Goal: Task Accomplishment & Management: Complete application form

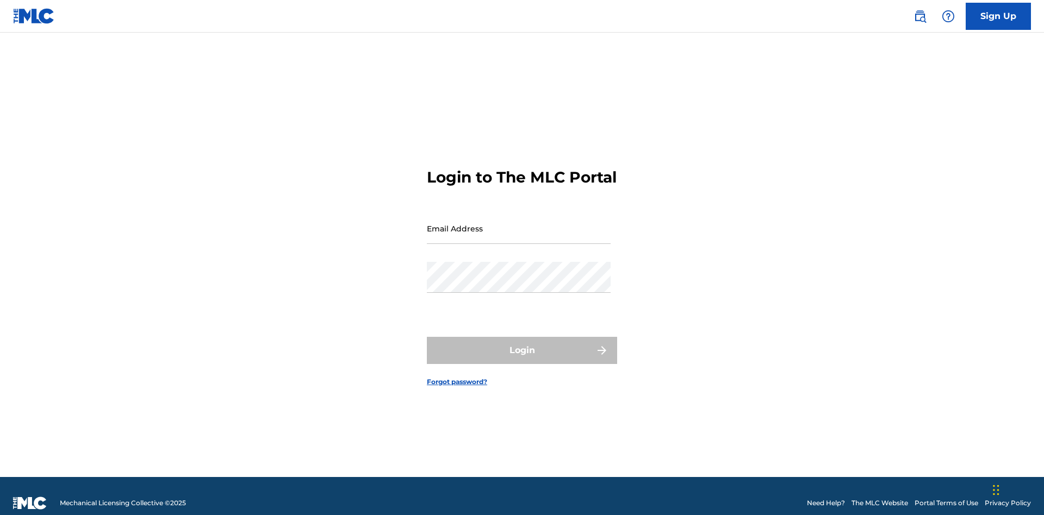
scroll to position [14, 0]
type input "[PERSON_NAME][EMAIL_ADDRESS][PERSON_NAME][DOMAIN_NAME]"
click at [522, 346] on button "Login" at bounding box center [522, 350] width 190 height 27
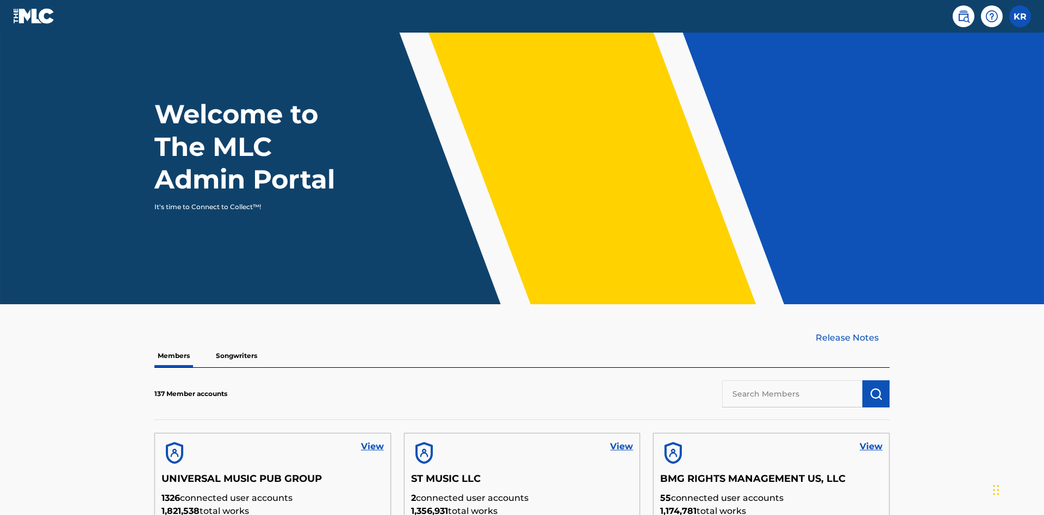
click at [792, 381] on input "text" at bounding box center [792, 394] width 140 height 27
click at [876, 388] on img "submit" at bounding box center [875, 394] width 13 height 13
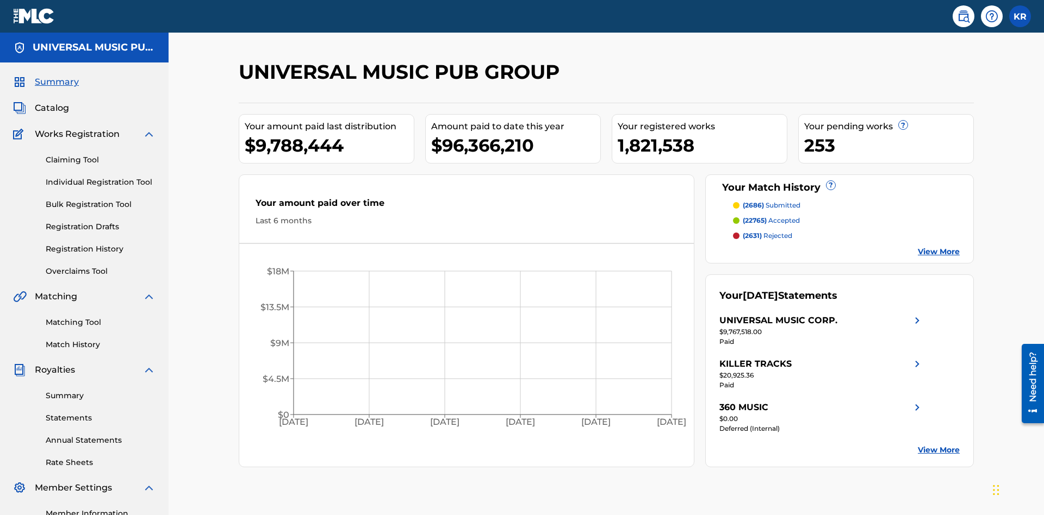
click at [101, 177] on link "Individual Registration Tool" at bounding box center [101, 182] width 110 height 11
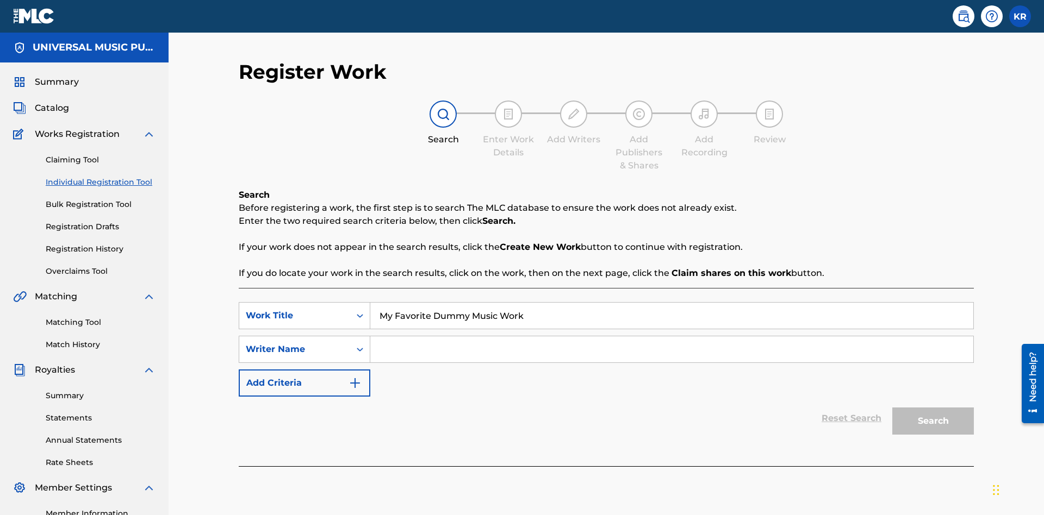
type input "My Favorite Dummy Music Work"
click at [671, 337] on input "Search Form" at bounding box center [671, 350] width 603 height 26
type input "QWERTYUIOP"
click at [933, 408] on button "Search" at bounding box center [933, 421] width 82 height 27
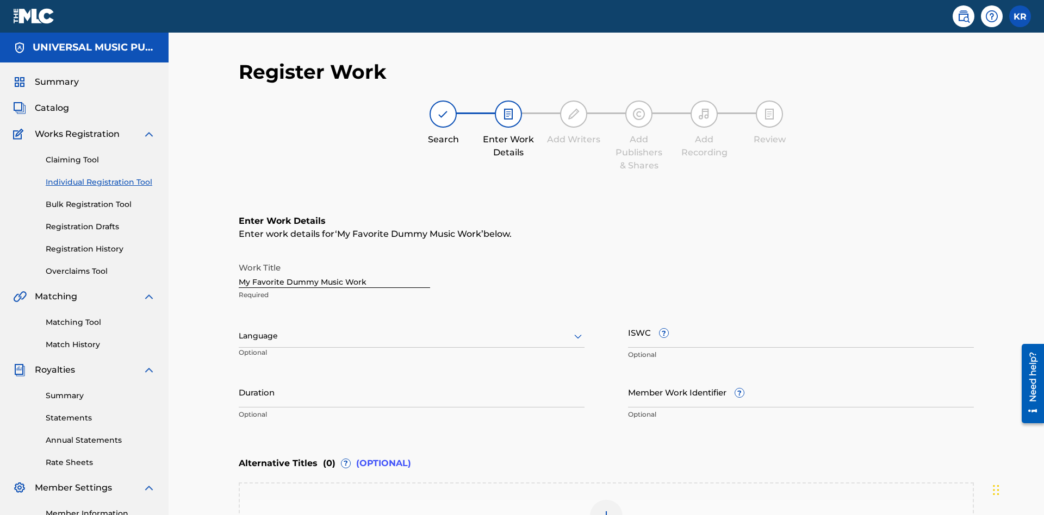
click at [412, 377] on input "Duration" at bounding box center [412, 392] width 346 height 31
click at [412, 377] on input "0" at bounding box center [412, 392] width 346 height 31
type input "00:00"
click at [578, 330] on icon at bounding box center [577, 336] width 13 height 13
click at [412, 372] on div "Spanish" at bounding box center [411, 384] width 345 height 24
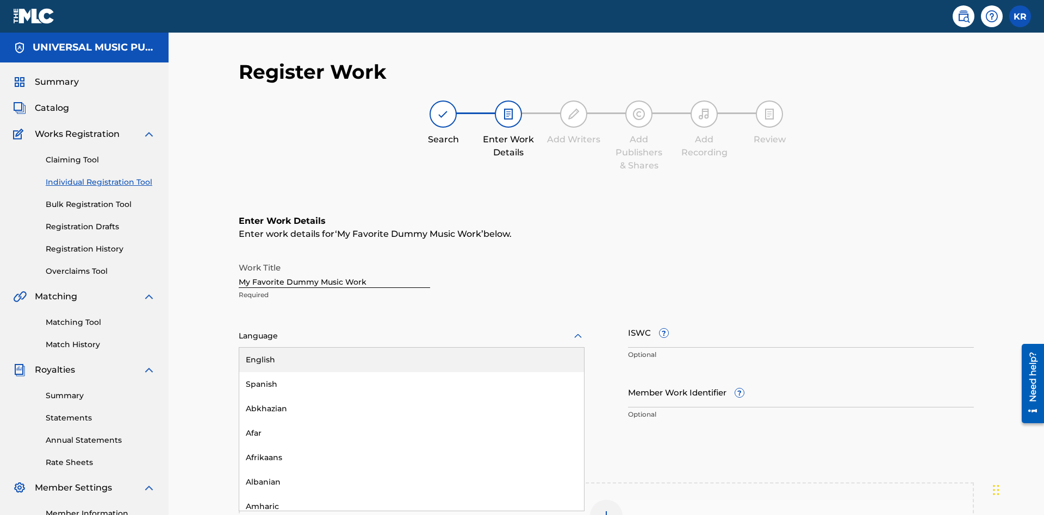
click at [801, 377] on input "Member Work Identifier ?" at bounding box center [801, 392] width 346 height 31
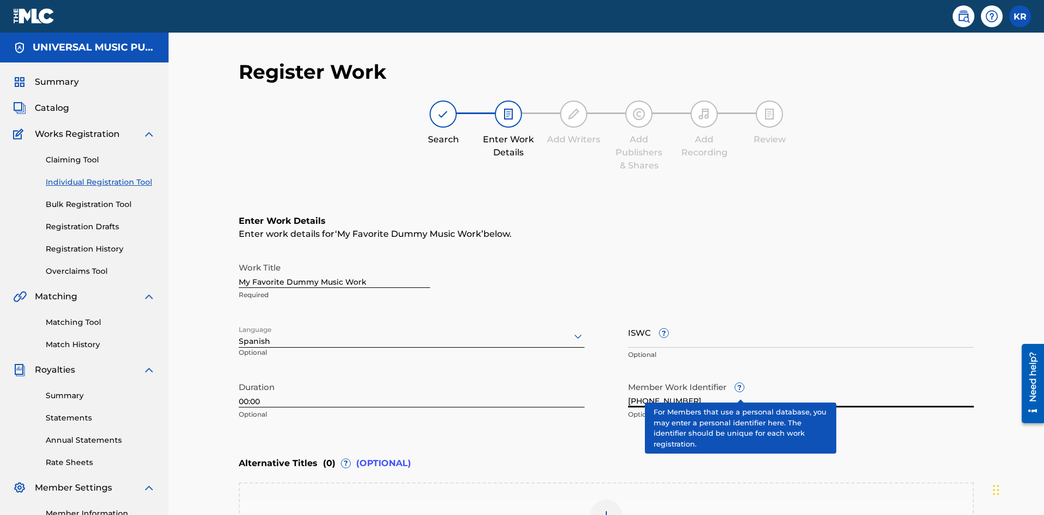
type input "[PHONE_NUMBER]"
click at [801, 317] on input "ISWC ?" at bounding box center [801, 332] width 346 height 31
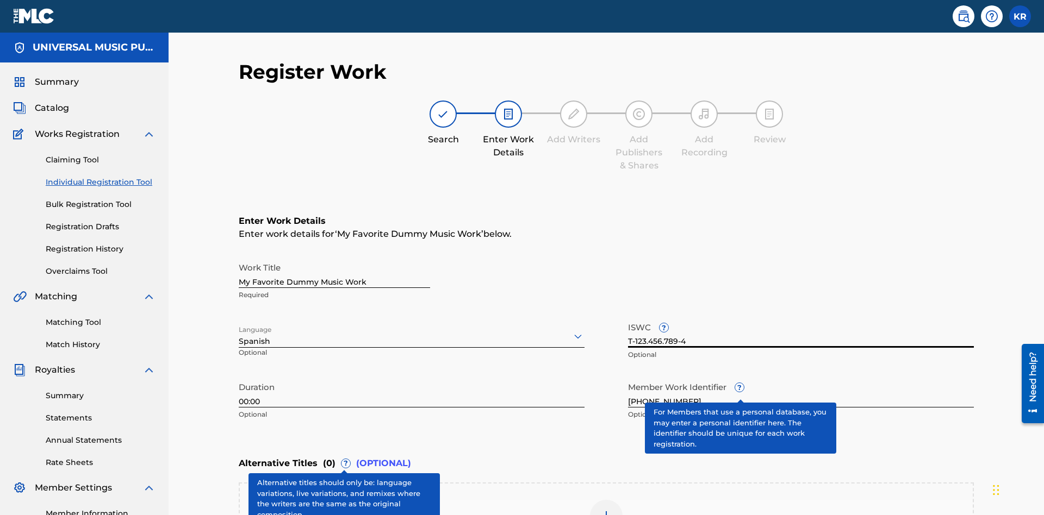
type input "T-123.456.789-4"
click at [606, 510] on img at bounding box center [606, 516] width 13 height 13
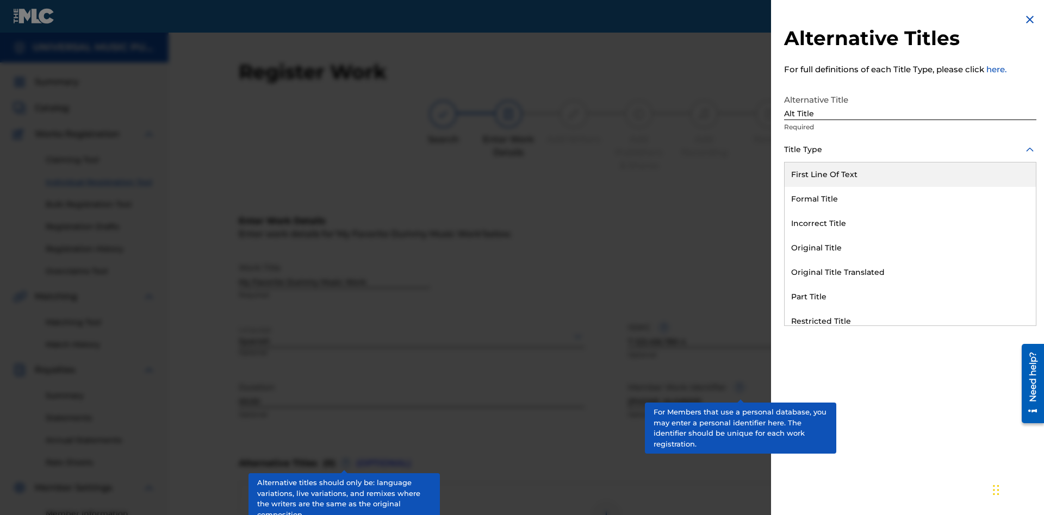
click at [910, 248] on div "Original Title" at bounding box center [909, 248] width 251 height 24
click at [910, 198] on div at bounding box center [910, 199] width 252 height 14
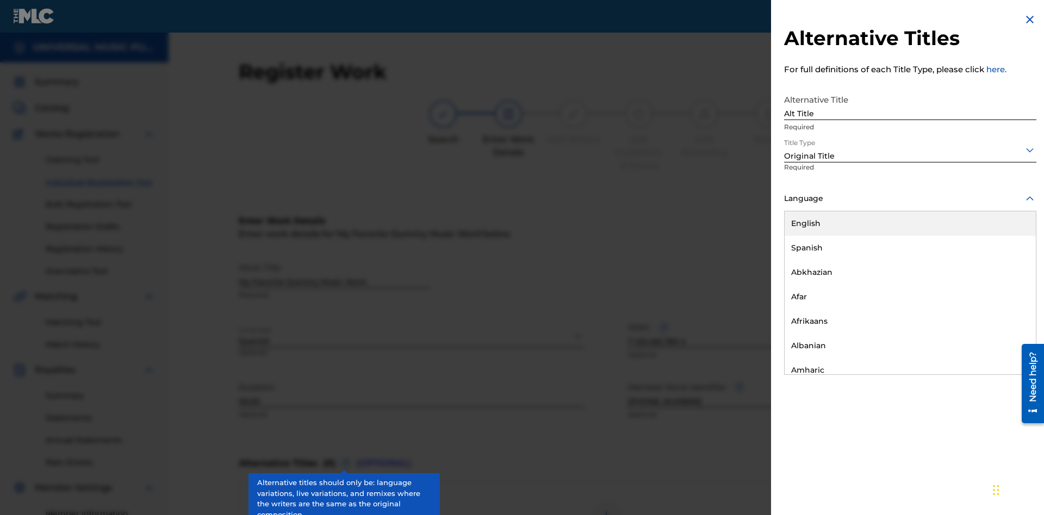
click at [1004, 262] on button "Add Title" at bounding box center [1003, 262] width 65 height 27
click at [606, 500] on div at bounding box center [606, 516] width 33 height 33
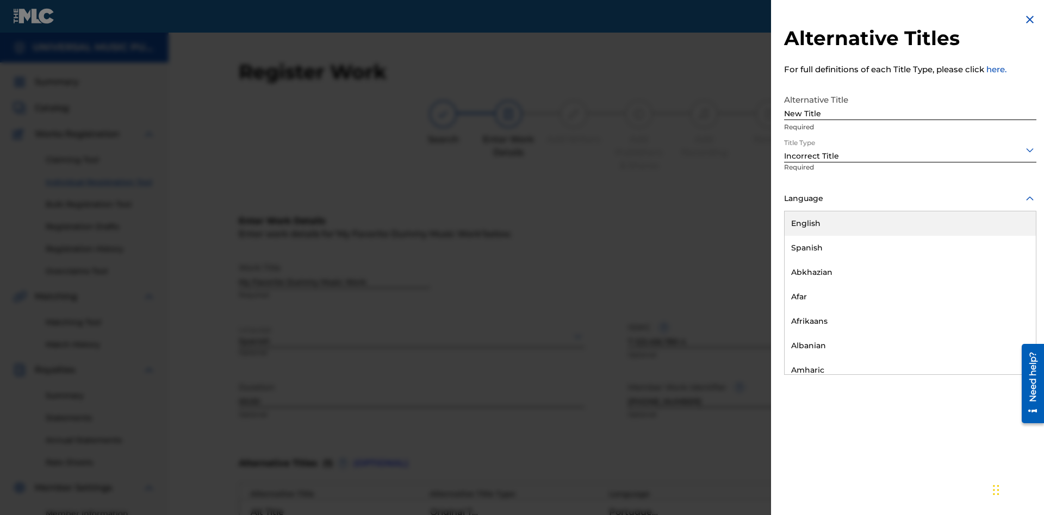
click at [910, 223] on div "English" at bounding box center [909, 223] width 251 height 24
click at [1004, 262] on button "Add Title" at bounding box center [1003, 262] width 65 height 27
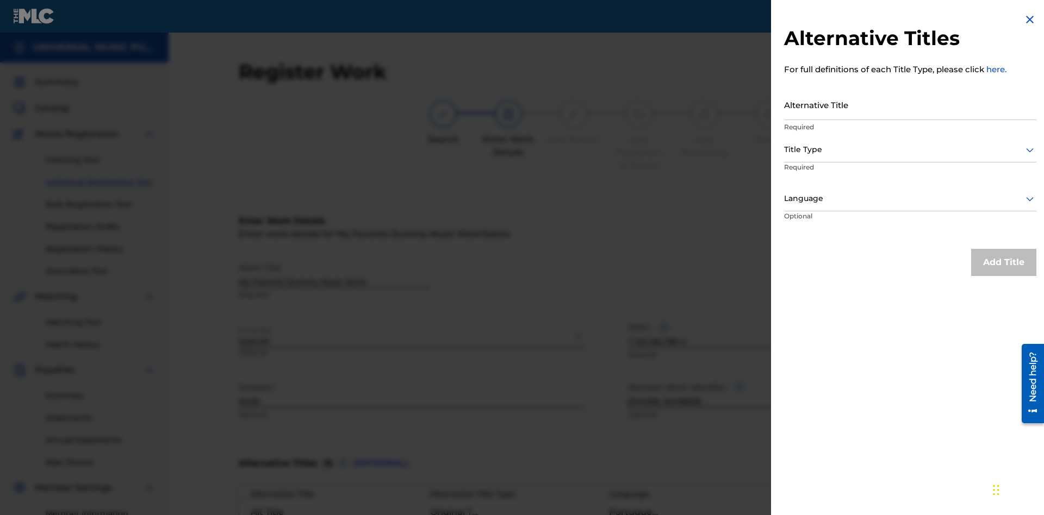
click at [910, 104] on input "Alternative Title" at bounding box center [910, 104] width 252 height 31
type input "Final Title"
click at [910, 149] on div at bounding box center [910, 150] width 252 height 14
click at [910, 198] on div at bounding box center [910, 199] width 252 height 14
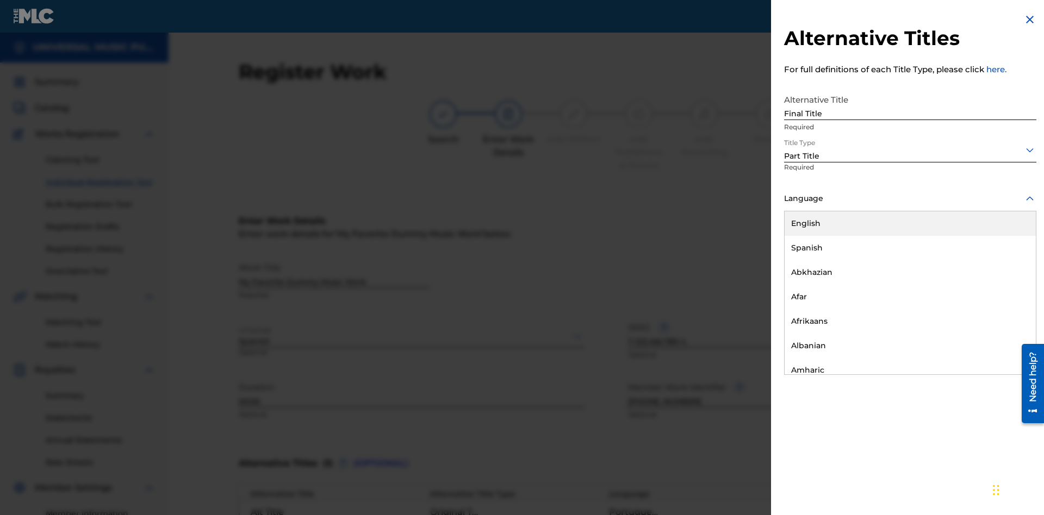
click at [1004, 262] on button "Add Title" at bounding box center [1003, 262] width 65 height 27
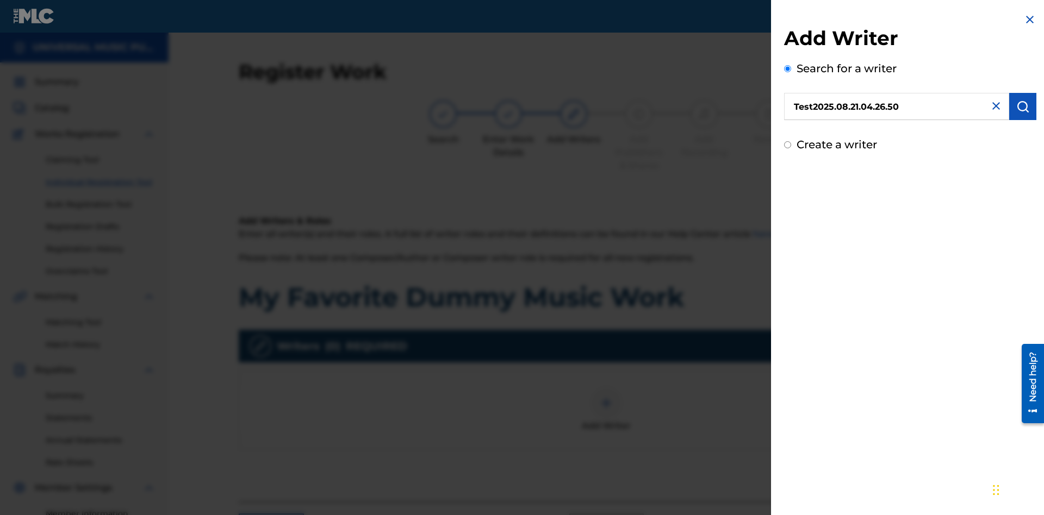
click at [1023, 107] on img "submit" at bounding box center [1022, 106] width 13 height 13
click at [788, 148] on input "Create a writer" at bounding box center [787, 144] width 7 height 7
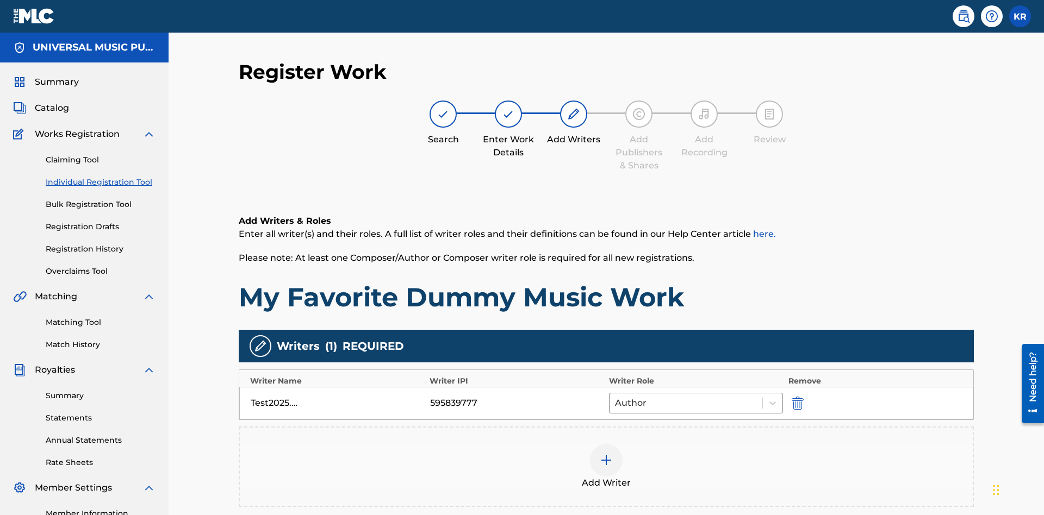
click at [796, 397] on img "submit" at bounding box center [798, 403] width 12 height 13
click at [606, 454] on img at bounding box center [606, 460] width 13 height 13
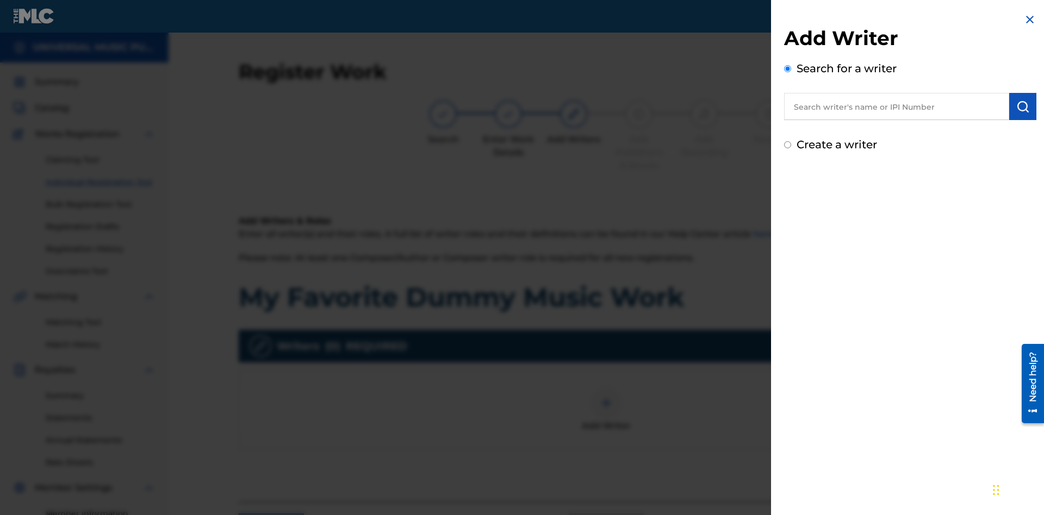
click at [896, 107] on input "text" at bounding box center [896, 106] width 225 height 27
type input "[PERSON_NAME]"
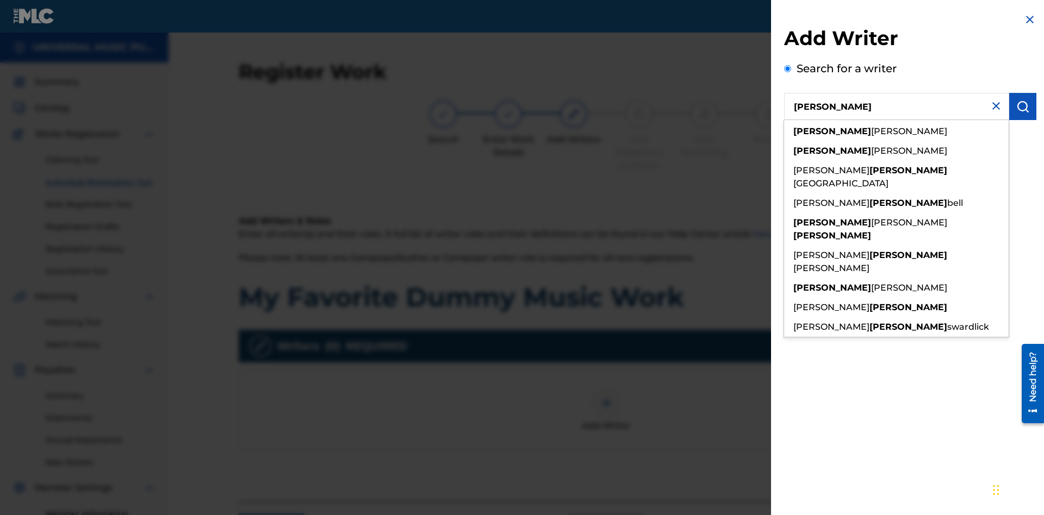
click at [1023, 107] on img "submit" at bounding box center [1022, 106] width 13 height 13
click at [788, 148] on input "Create a writer" at bounding box center [787, 144] width 7 height 7
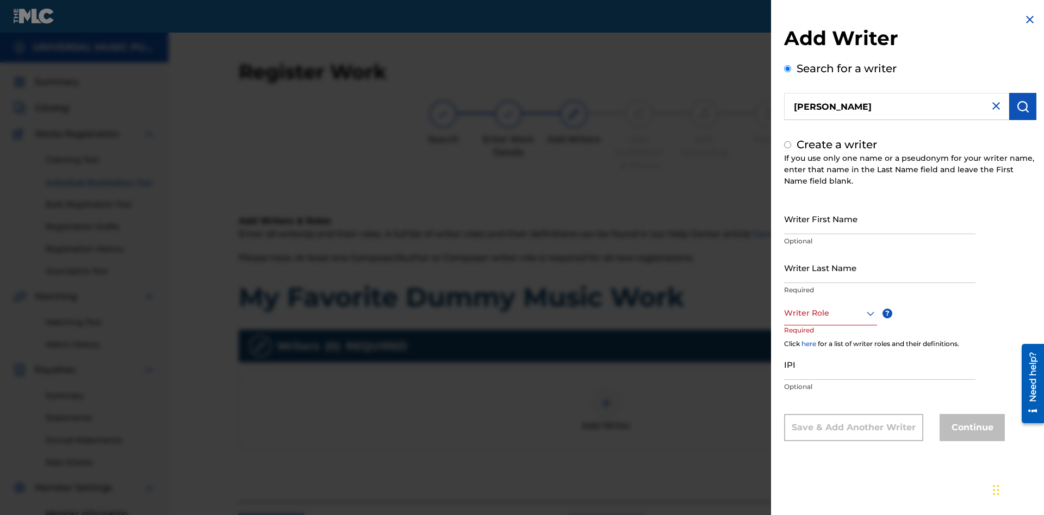
click at [880, 219] on input "Writer First Name" at bounding box center [879, 218] width 191 height 31
click at [880, 267] on input "Writer Last Name" at bounding box center [879, 267] width 191 height 31
click at [880, 364] on input "IPI" at bounding box center [879, 364] width 191 height 31
click at [830, 313] on div at bounding box center [830, 314] width 93 height 14
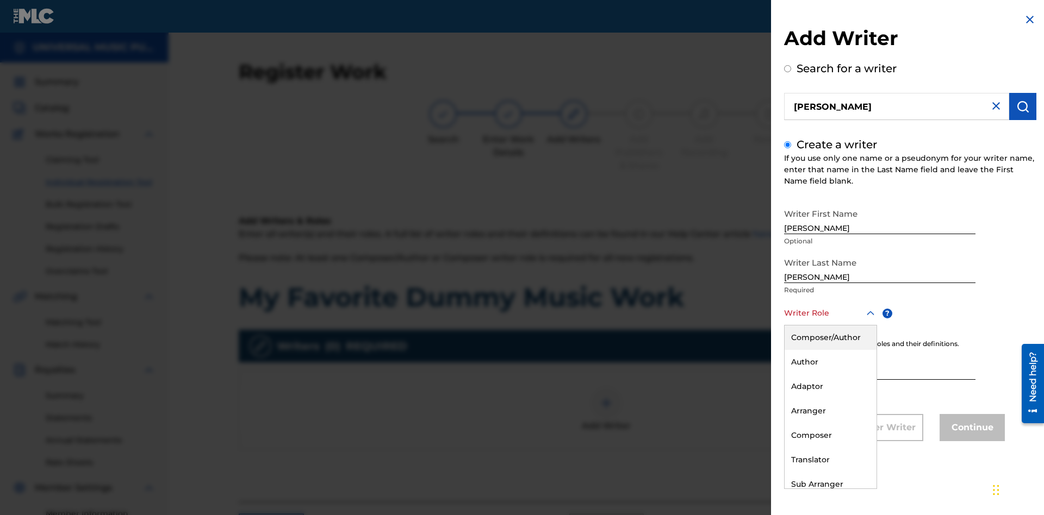
click at [830, 435] on div "Composer" at bounding box center [830, 435] width 92 height 24
click at [970, 429] on button "Continue" at bounding box center [971, 427] width 65 height 27
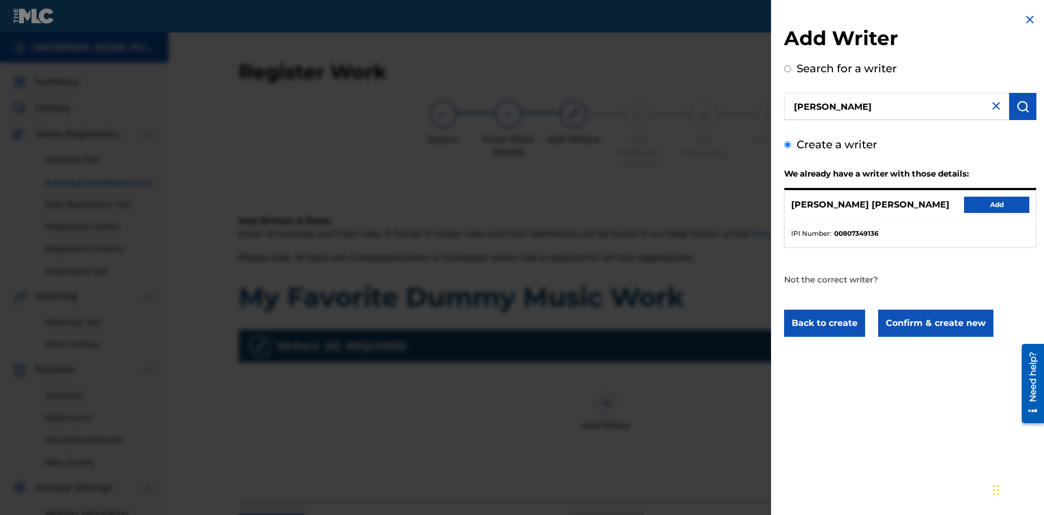
click at [935, 323] on button "Confirm & create new" at bounding box center [935, 323] width 115 height 27
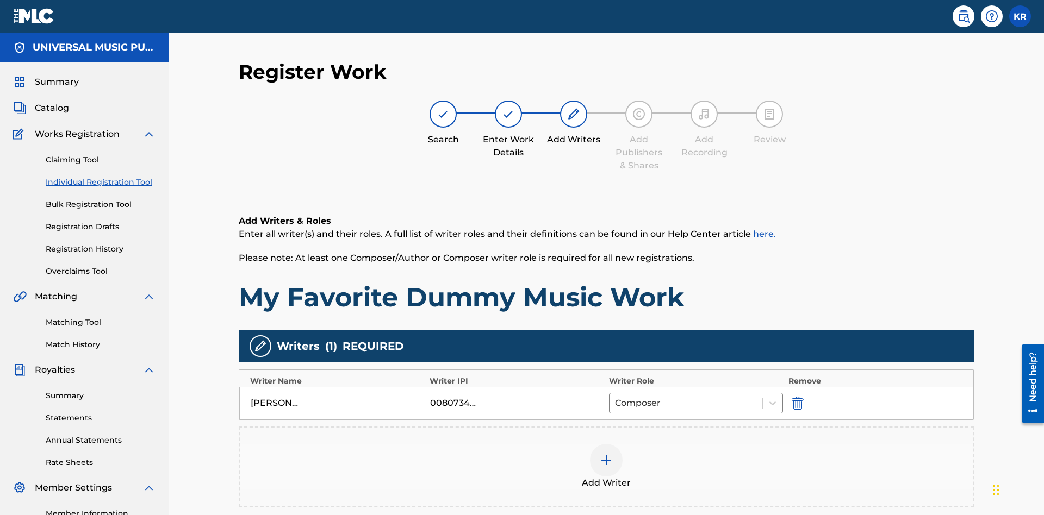
click at [606, 444] on div at bounding box center [606, 460] width 33 height 33
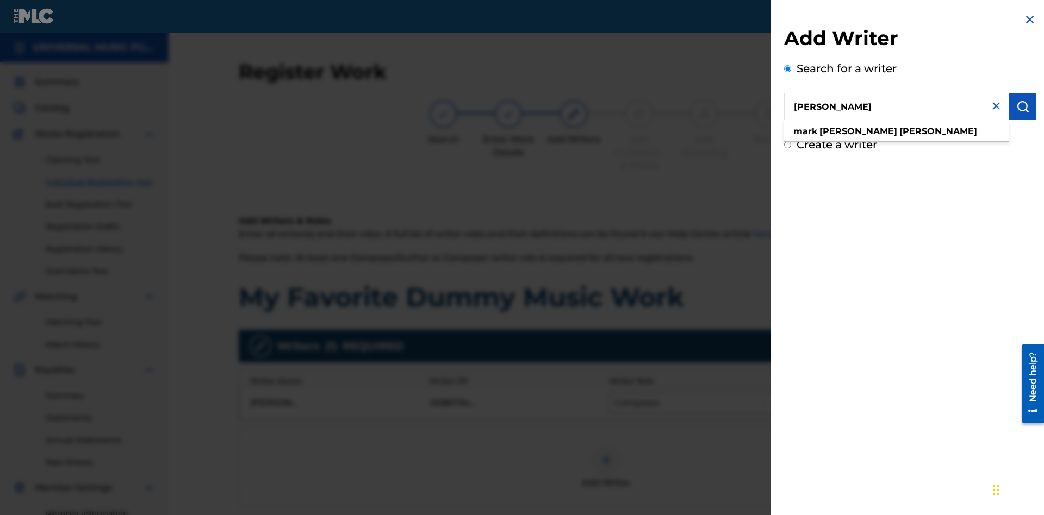
click at [1023, 107] on img "submit" at bounding box center [1022, 106] width 13 height 13
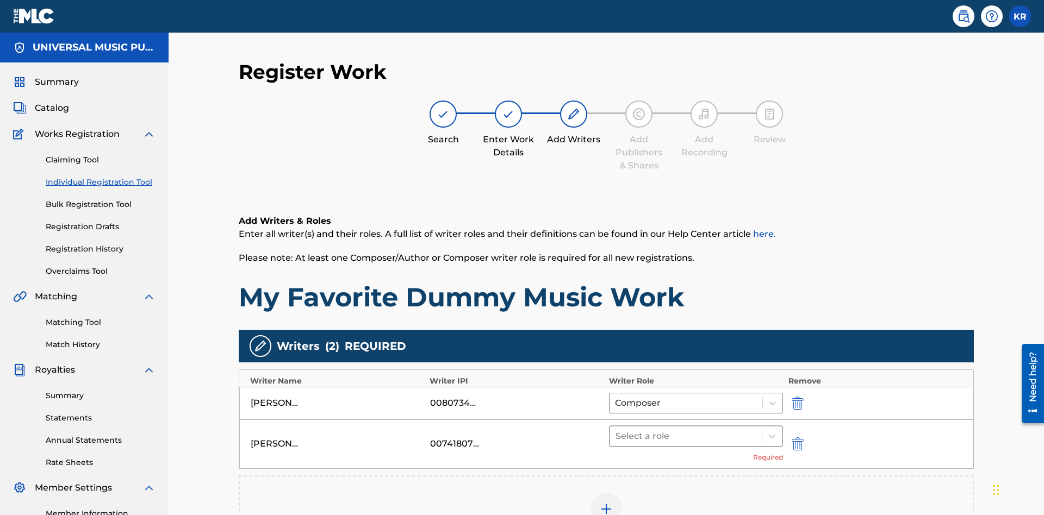
click at [616, 430] on input "text" at bounding box center [616, 436] width 2 height 13
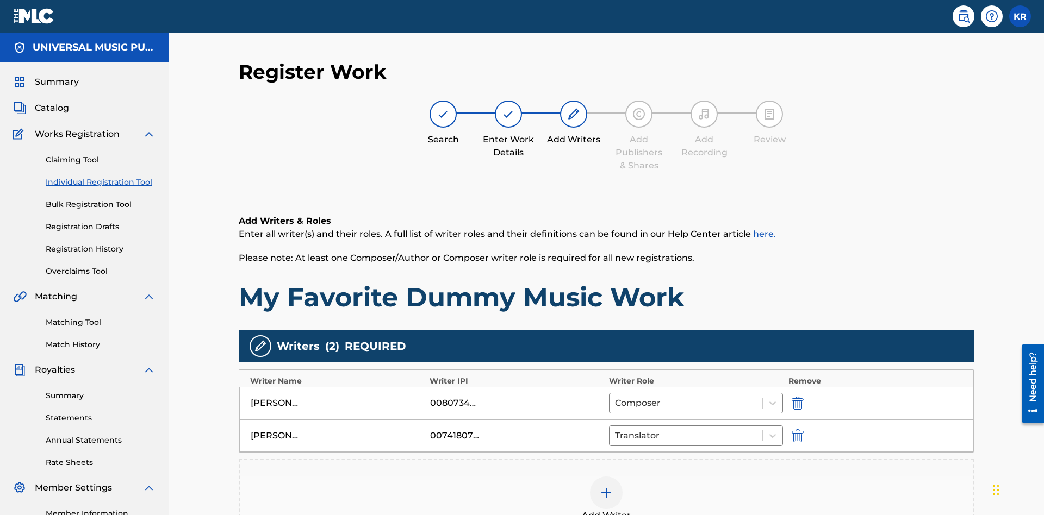
click at [606, 477] on div at bounding box center [606, 493] width 33 height 33
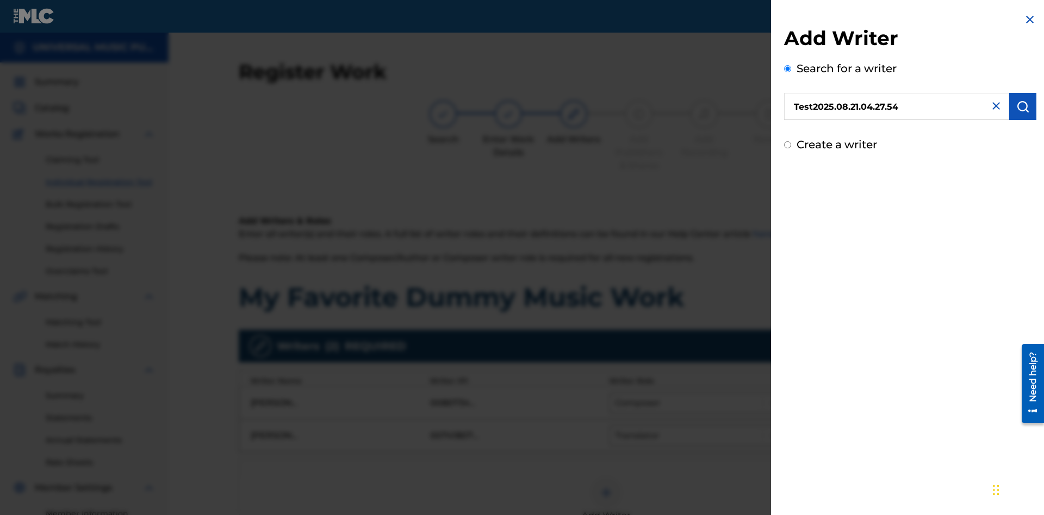
type input "Test2025.08.21.04.27.54"
click at [1023, 107] on img "submit" at bounding box center [1022, 106] width 13 height 13
click at [788, 148] on input "Create a writer" at bounding box center [787, 144] width 7 height 7
radio input "false"
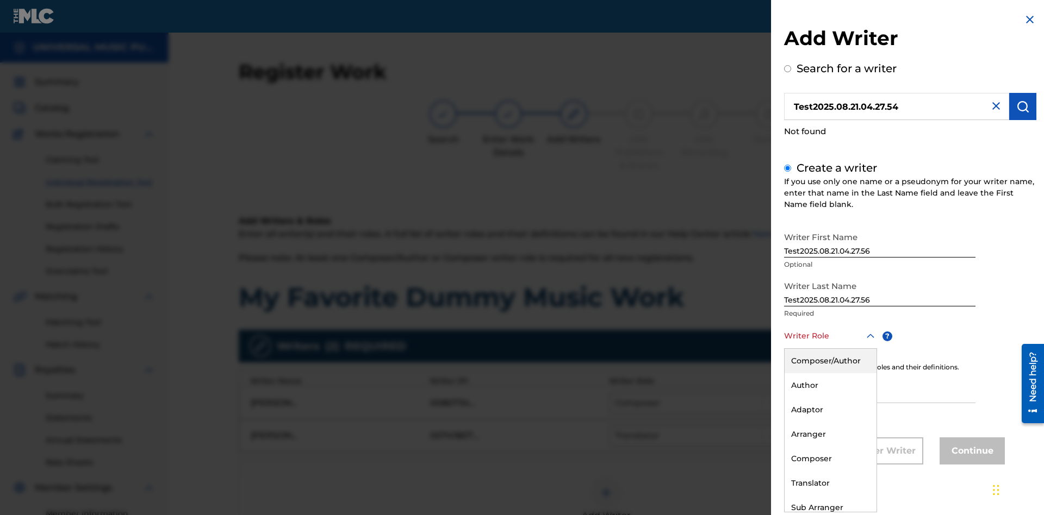
click at [830, 483] on div "Translator" at bounding box center [830, 483] width 92 height 24
click at [880, 389] on input "IPI" at bounding box center [879, 387] width 191 height 31
click at [970, 452] on button "Continue" at bounding box center [971, 451] width 65 height 27
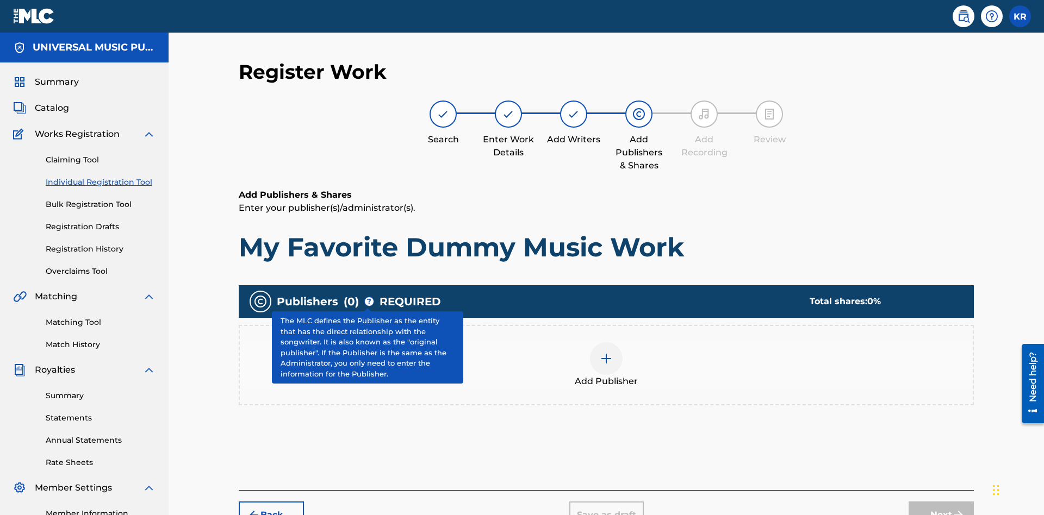
click at [606, 352] on img at bounding box center [606, 358] width 13 height 13
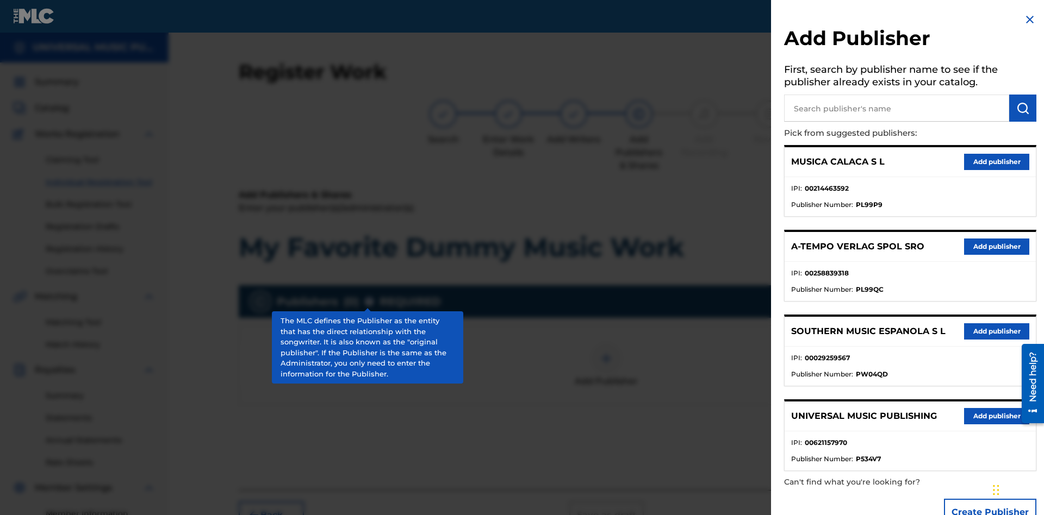
click at [896, 108] on input "text" at bounding box center [896, 108] width 225 height 27
type input "Test2025.08.21.04.28.18"
click at [1023, 108] on img "submit" at bounding box center [1022, 108] width 13 height 13
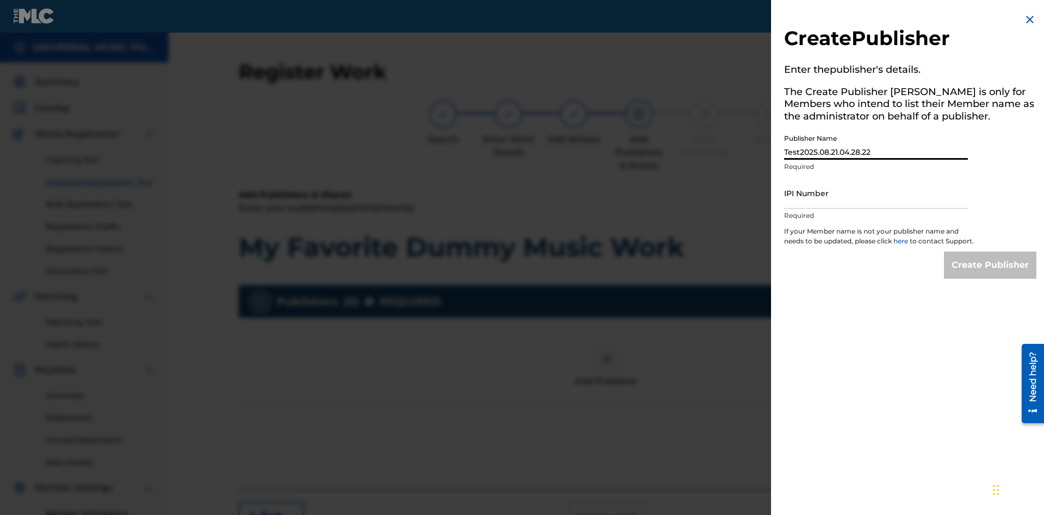
click at [876, 193] on input "IPI Number" at bounding box center [876, 193] width 184 height 31
click at [990, 275] on input "Create Publisher" at bounding box center [990, 265] width 92 height 27
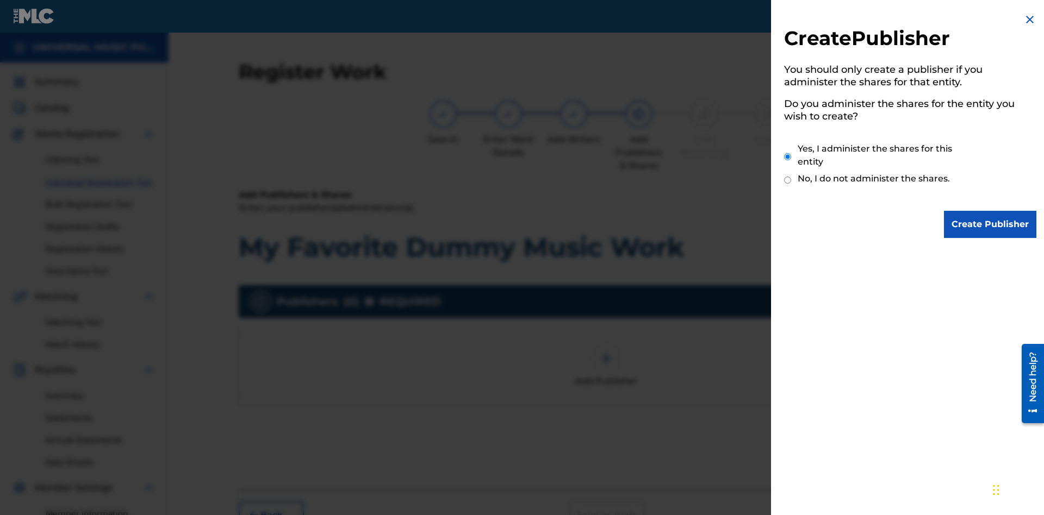
click at [990, 225] on input "Create Publisher" at bounding box center [990, 224] width 92 height 27
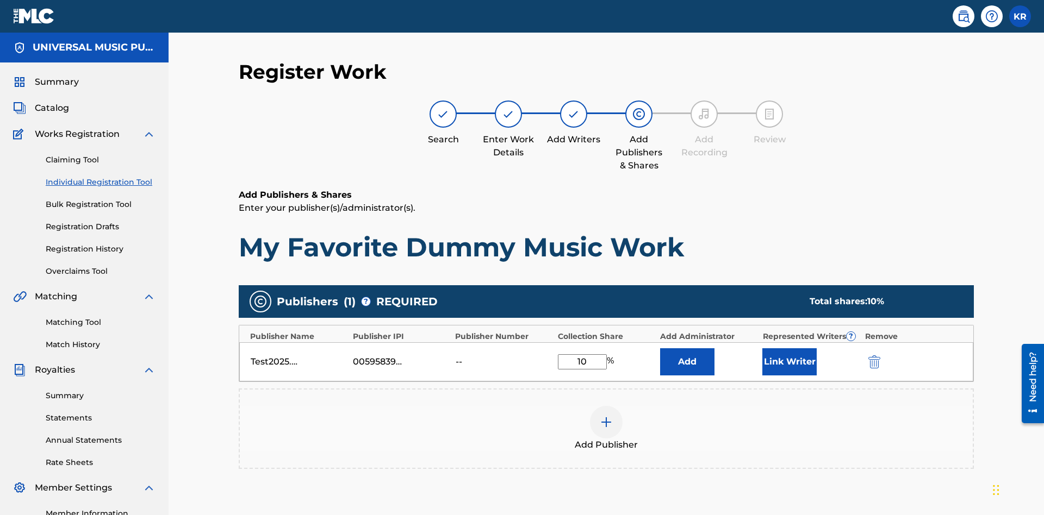
type input "10"
click at [789, 348] on button "Link Writer" at bounding box center [789, 361] width 54 height 27
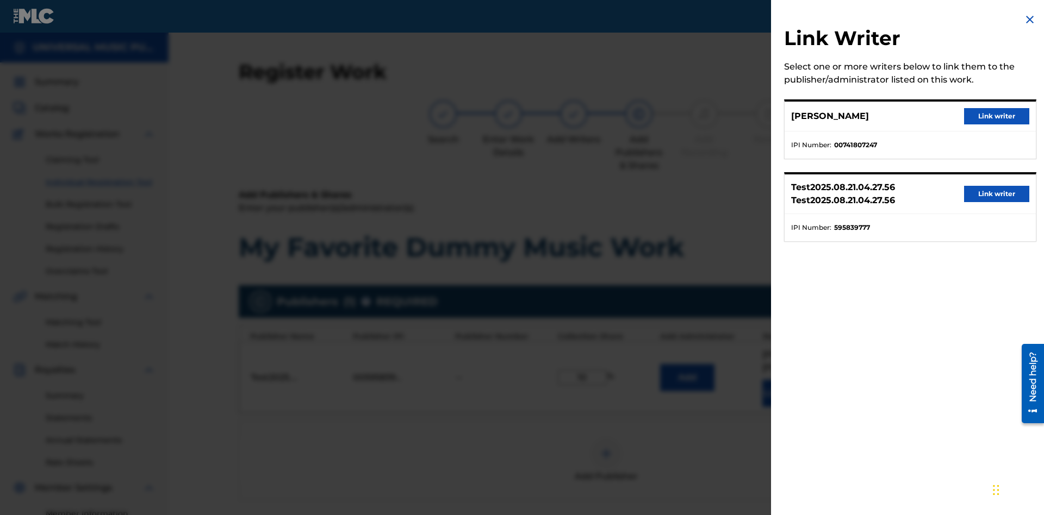
click at [996, 116] on button "Link writer" at bounding box center [996, 116] width 65 height 16
click at [789, 380] on button "Link Writer" at bounding box center [789, 393] width 54 height 27
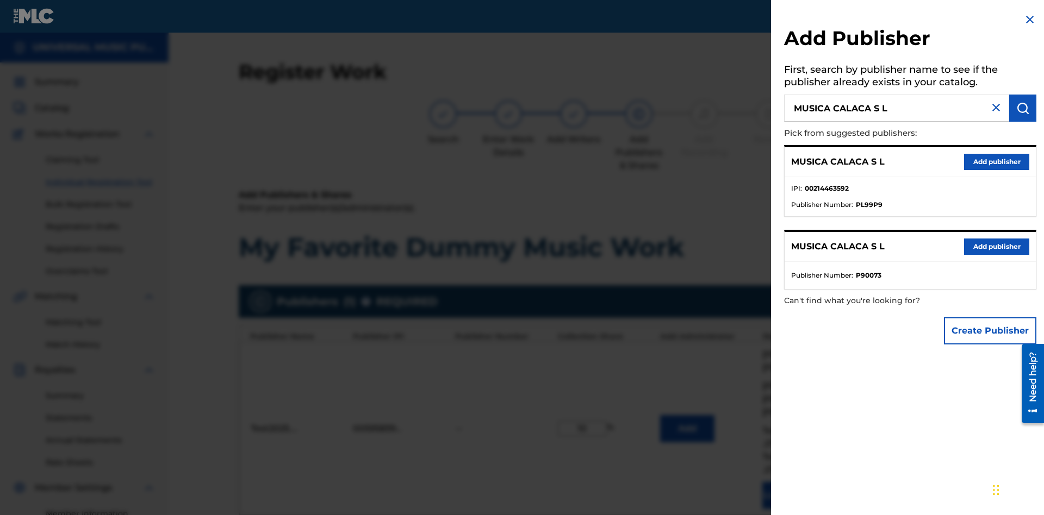
click at [990, 331] on button "Create Publisher" at bounding box center [990, 330] width 92 height 27
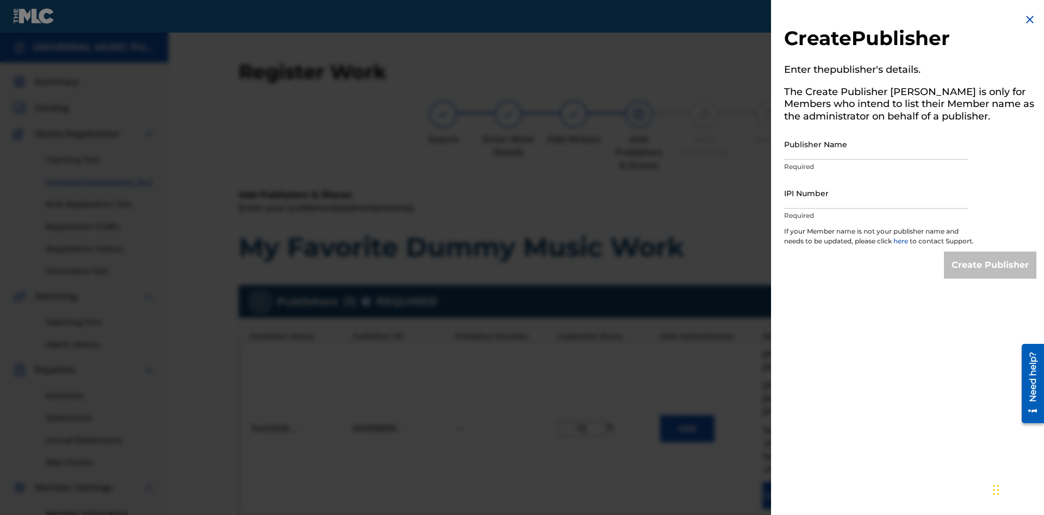
click at [876, 144] on input "Publisher Name" at bounding box center [876, 144] width 184 height 31
click at [876, 193] on input "IPI Number" at bounding box center [876, 193] width 184 height 31
click at [990, 275] on input "Create Publisher" at bounding box center [990, 265] width 92 height 27
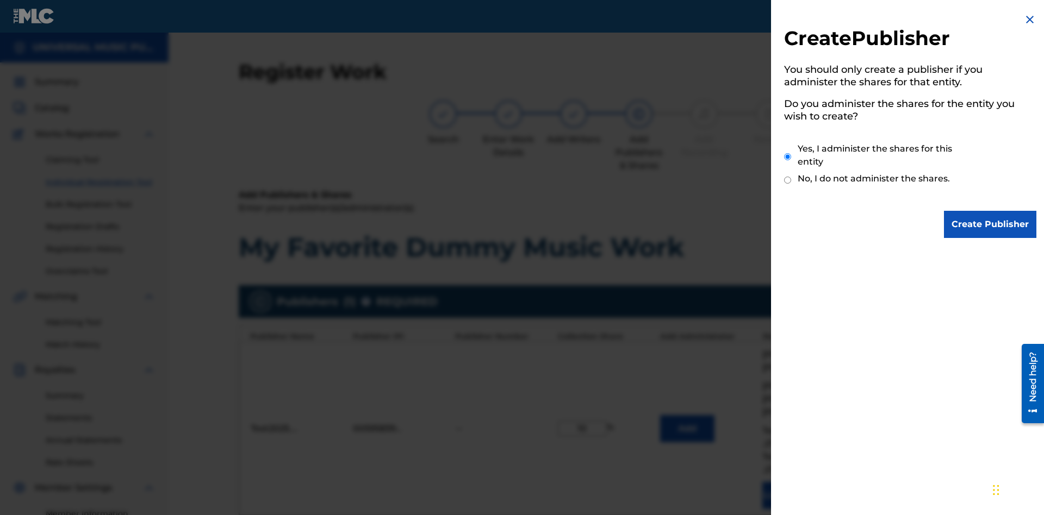
click at [788, 157] on input "Yes, I administer the shares for this entity" at bounding box center [787, 156] width 7 height 23
click at [990, 225] on input "Create Publisher" at bounding box center [990, 224] width 92 height 27
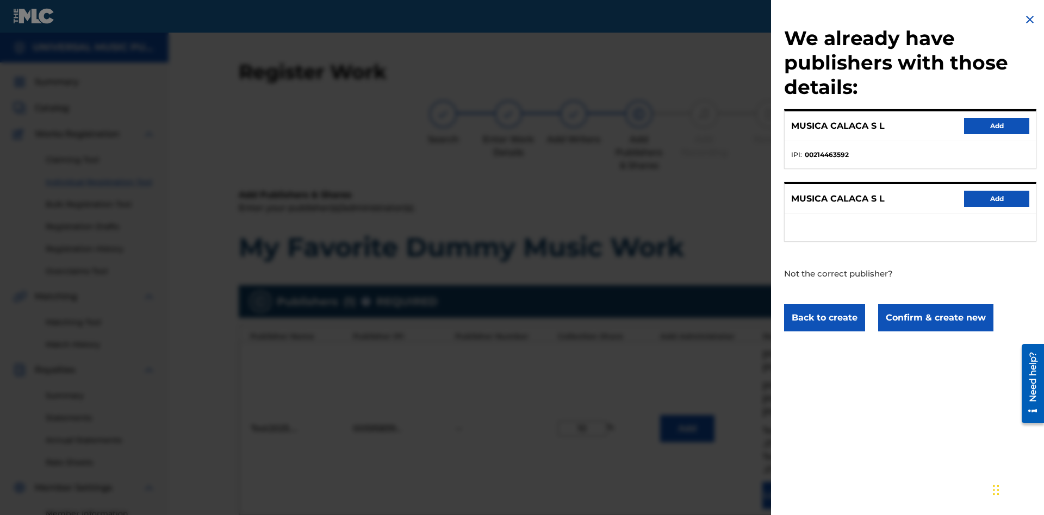
click at [935, 317] on button "Confirm & create new" at bounding box center [935, 317] width 115 height 27
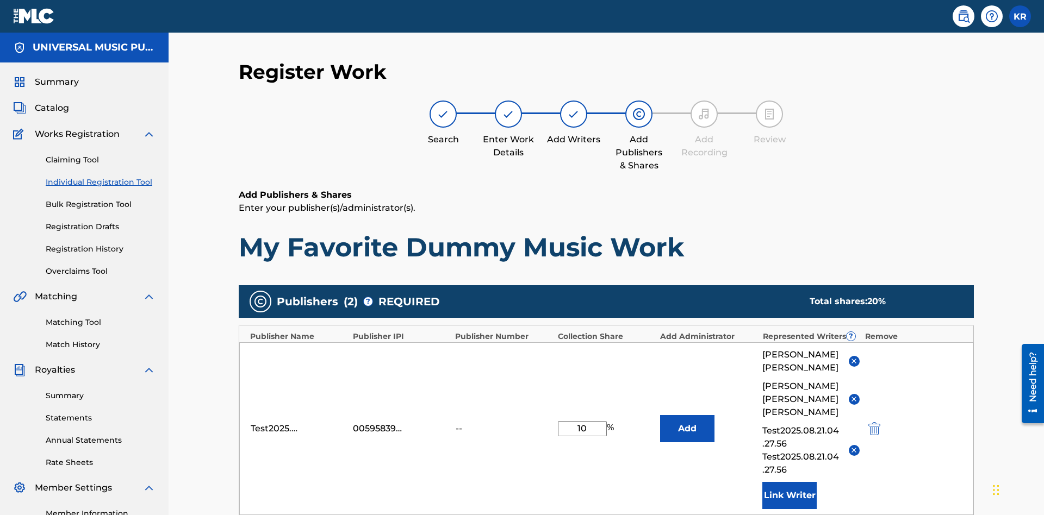
type input "10"
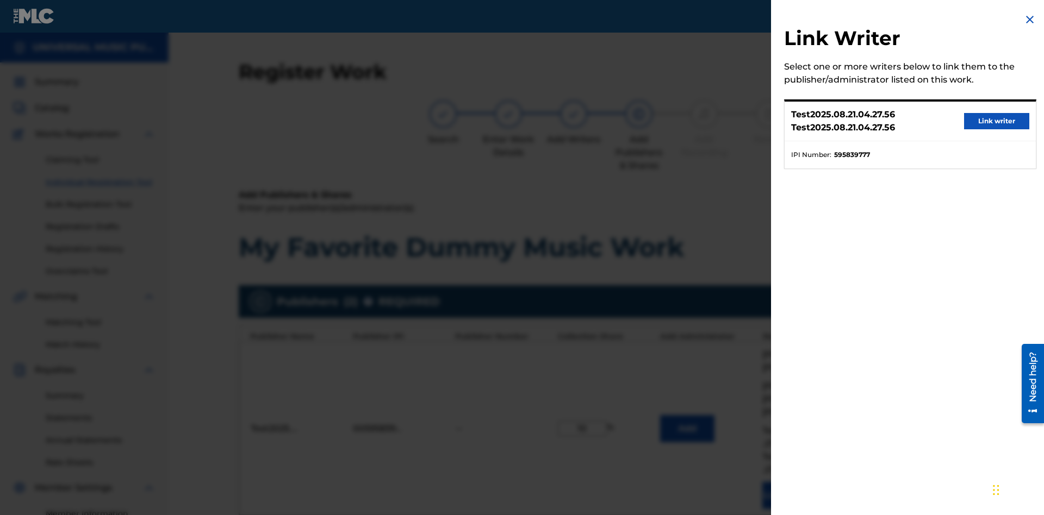
click at [996, 121] on button "Link writer" at bounding box center [996, 121] width 65 height 16
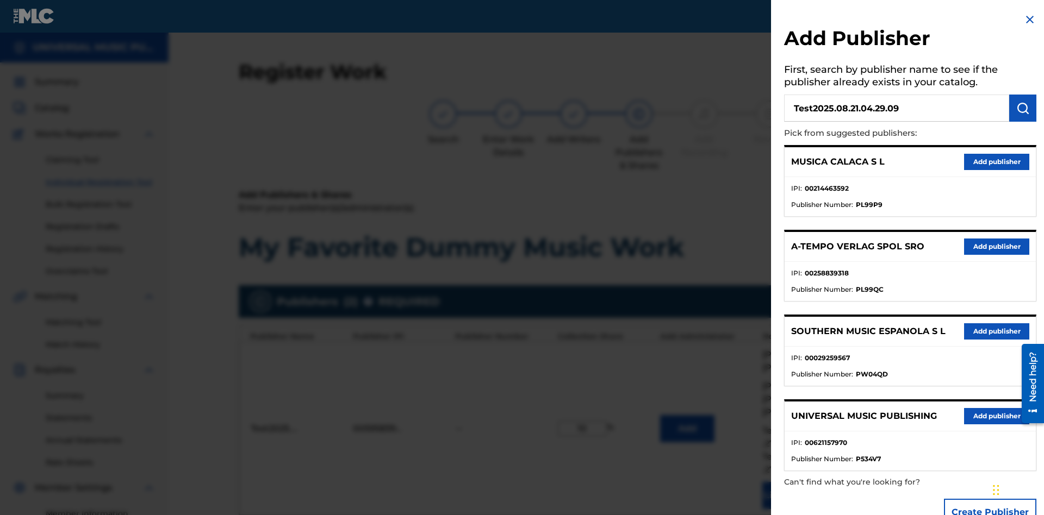
click at [1023, 108] on img "submit" at bounding box center [1022, 108] width 13 height 13
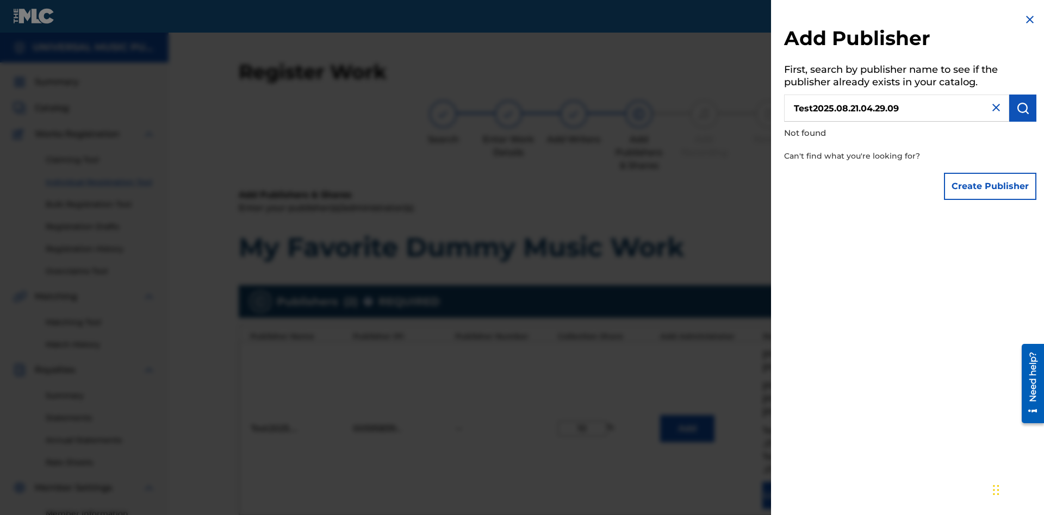
click at [990, 186] on button "Create Publisher" at bounding box center [990, 186] width 92 height 27
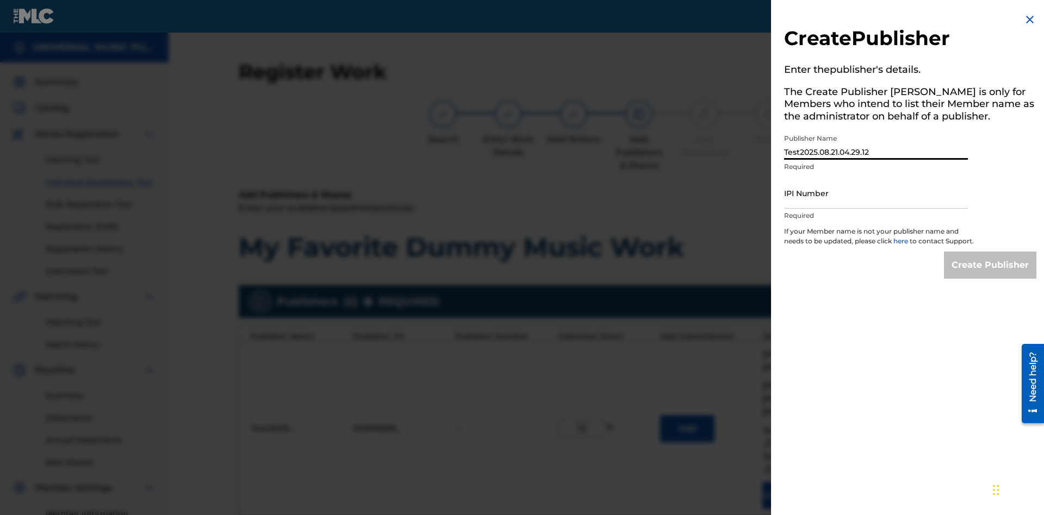
click at [876, 193] on input "IPI Number" at bounding box center [876, 193] width 184 height 31
click at [990, 275] on input "Create Publisher" at bounding box center [990, 265] width 92 height 27
click at [990, 252] on input "Create Publisher" at bounding box center [990, 265] width 92 height 27
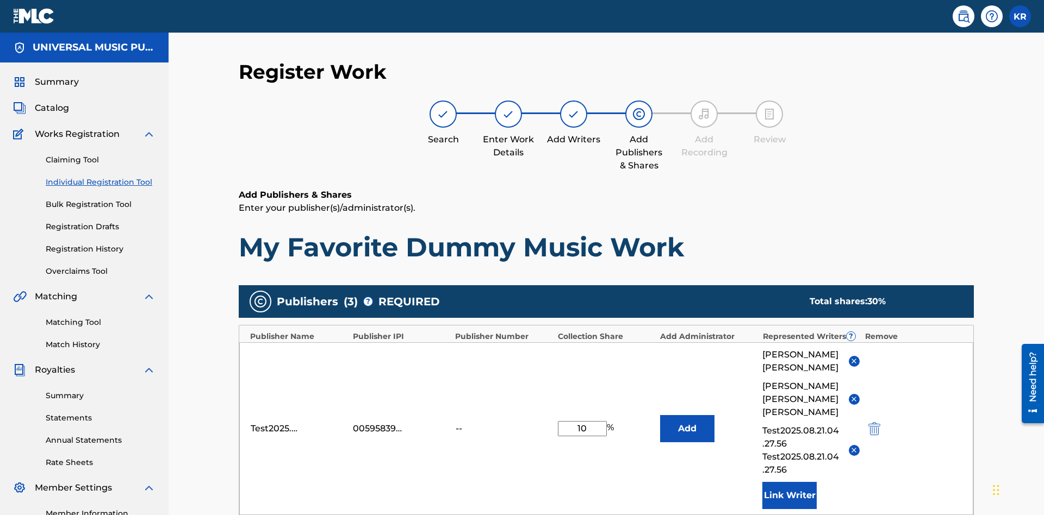
type input "10"
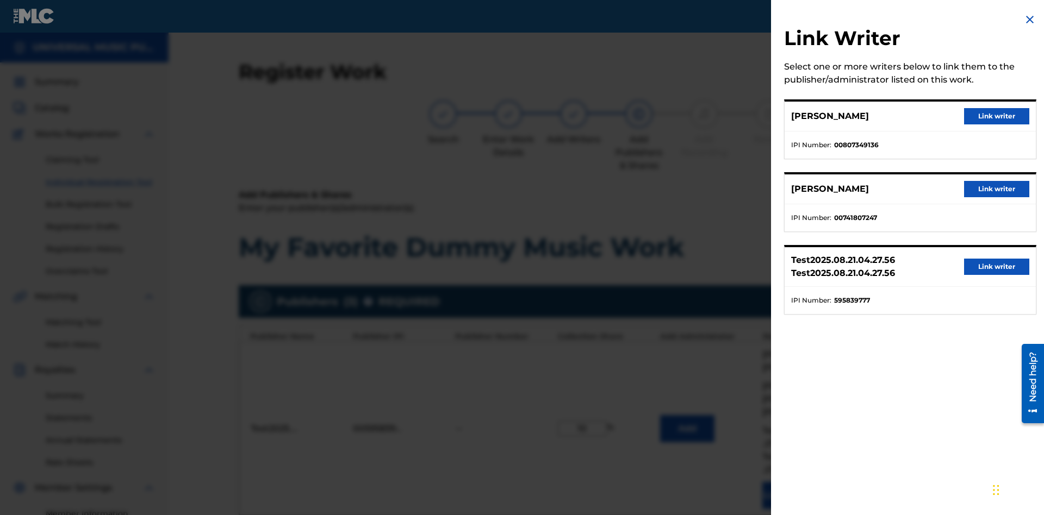
click at [996, 116] on button "Link writer" at bounding box center [996, 116] width 65 height 16
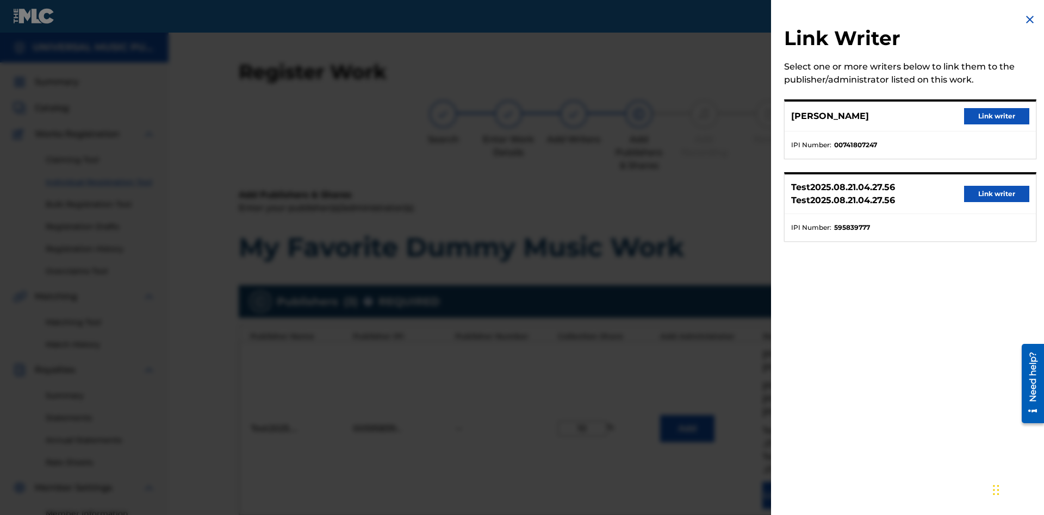
click at [996, 116] on button "Link writer" at bounding box center [996, 116] width 65 height 16
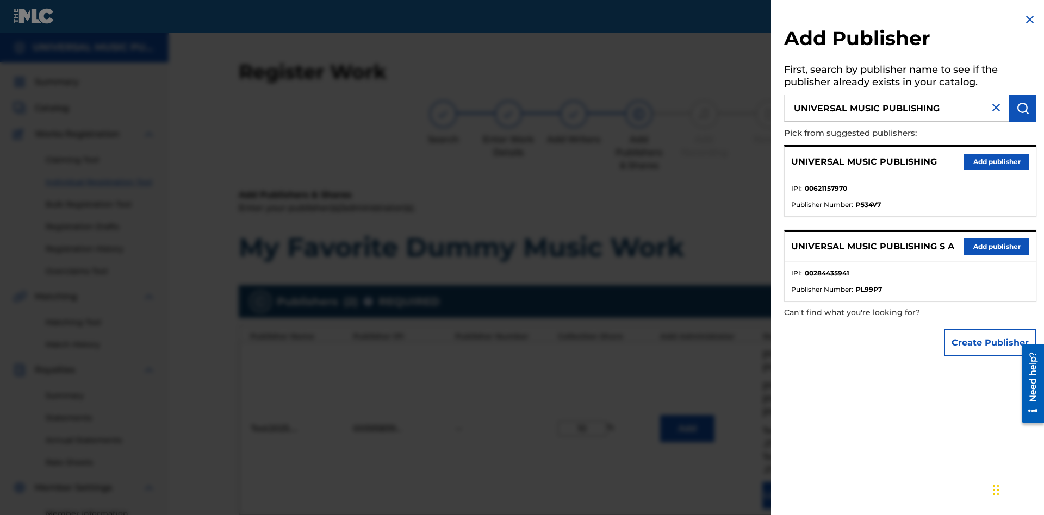
click at [996, 161] on button "Add publisher" at bounding box center [996, 162] width 65 height 16
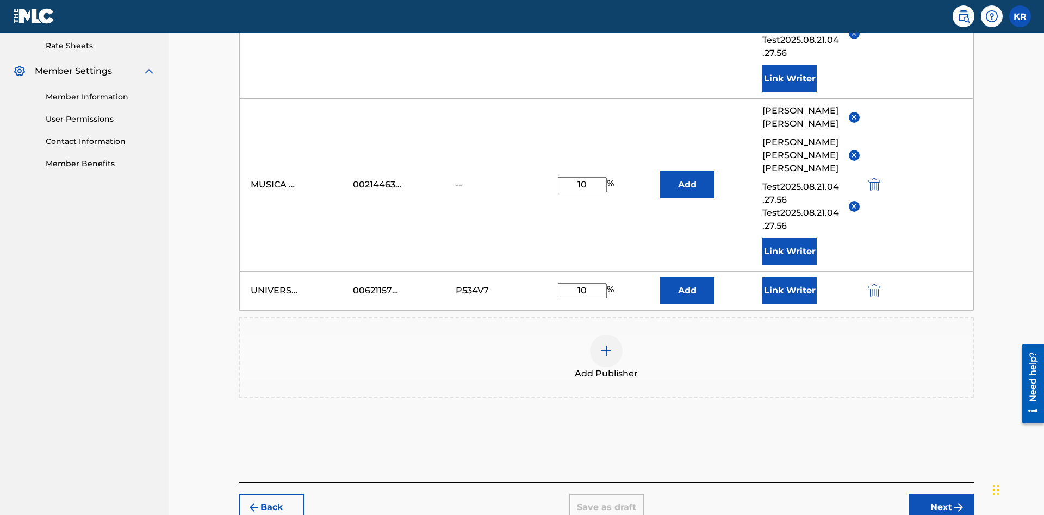
type input "10"
click at [789, 277] on button "Link Writer" at bounding box center [789, 290] width 54 height 27
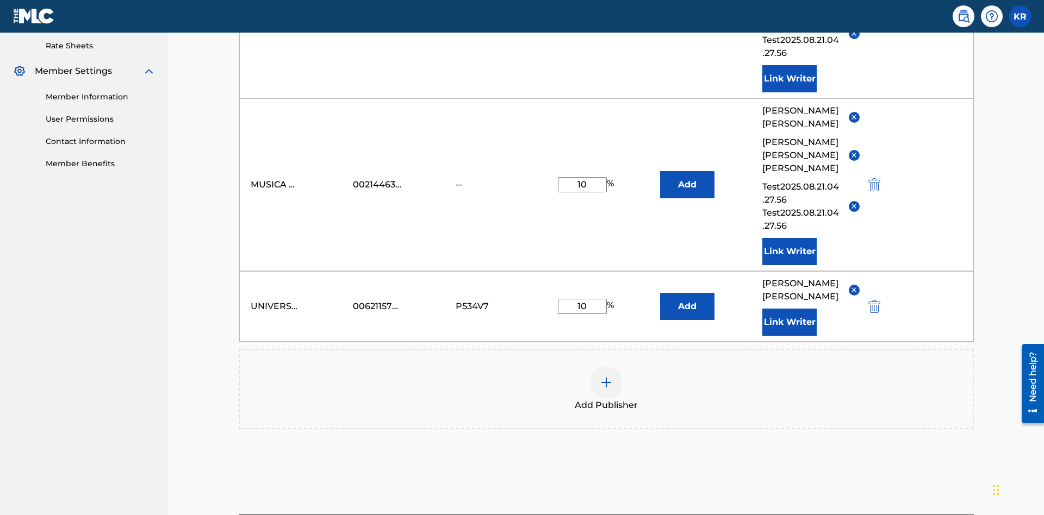
click at [789, 309] on button "Link Writer" at bounding box center [789, 322] width 54 height 27
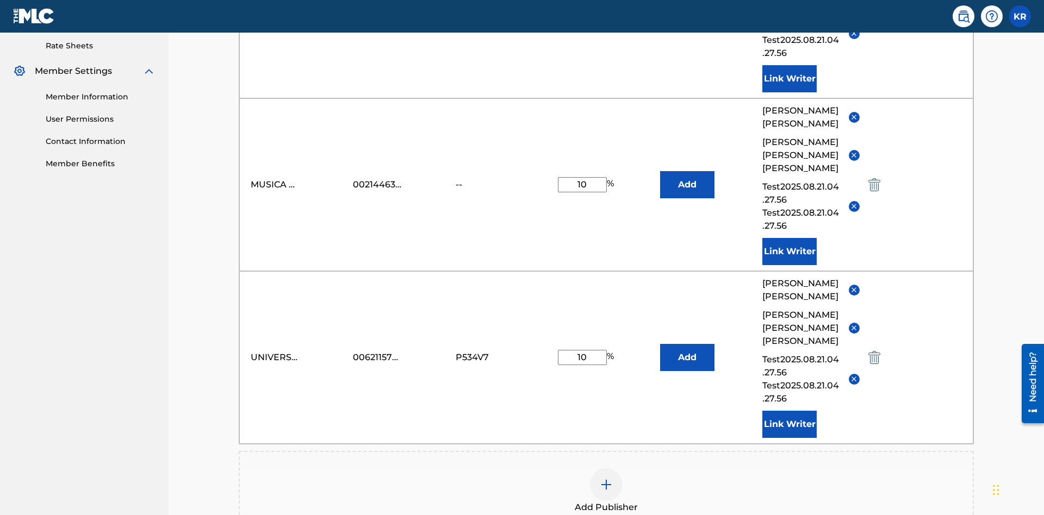
click at [687, 26] on button "Add" at bounding box center [687, 11] width 54 height 27
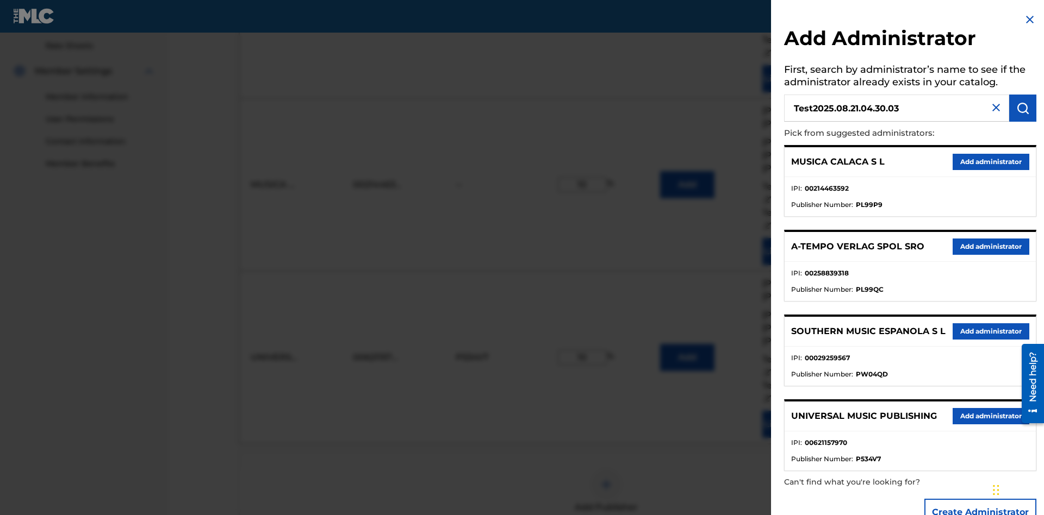
type input "Test2025.08.21.04.30.03"
click at [1023, 108] on img "submit" at bounding box center [1022, 108] width 13 height 13
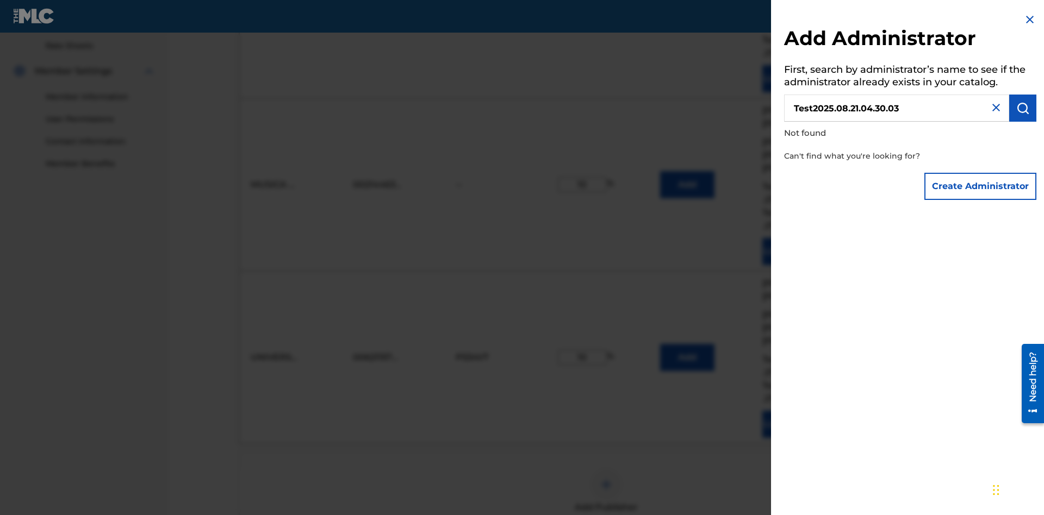
click at [981, 186] on button "Create Administrator" at bounding box center [980, 186] width 112 height 27
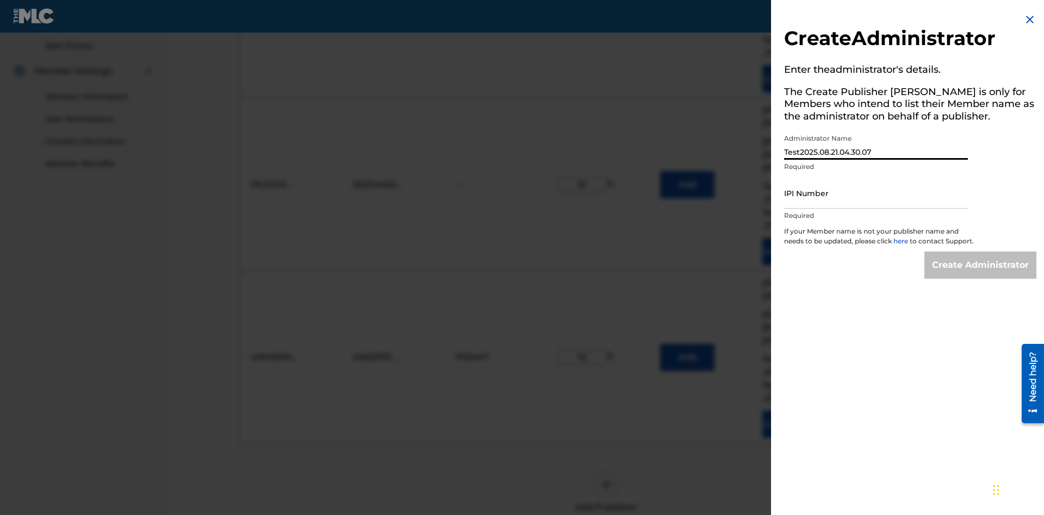
click at [876, 193] on input "IPI Number" at bounding box center [876, 193] width 184 height 31
click at [981, 275] on input "Create Administrator" at bounding box center [980, 265] width 112 height 27
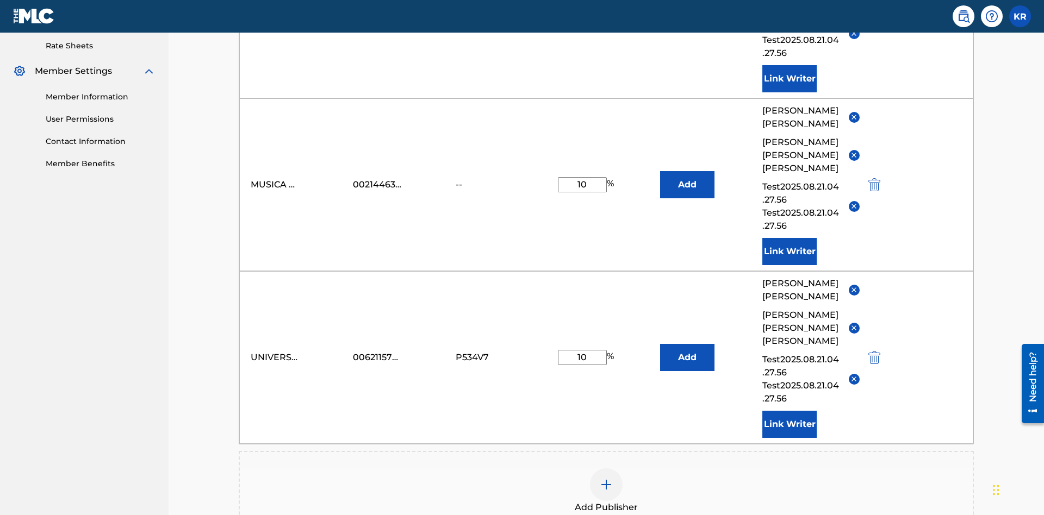
type input "10"
click at [687, 26] on button "Add" at bounding box center [687, 11] width 54 height 27
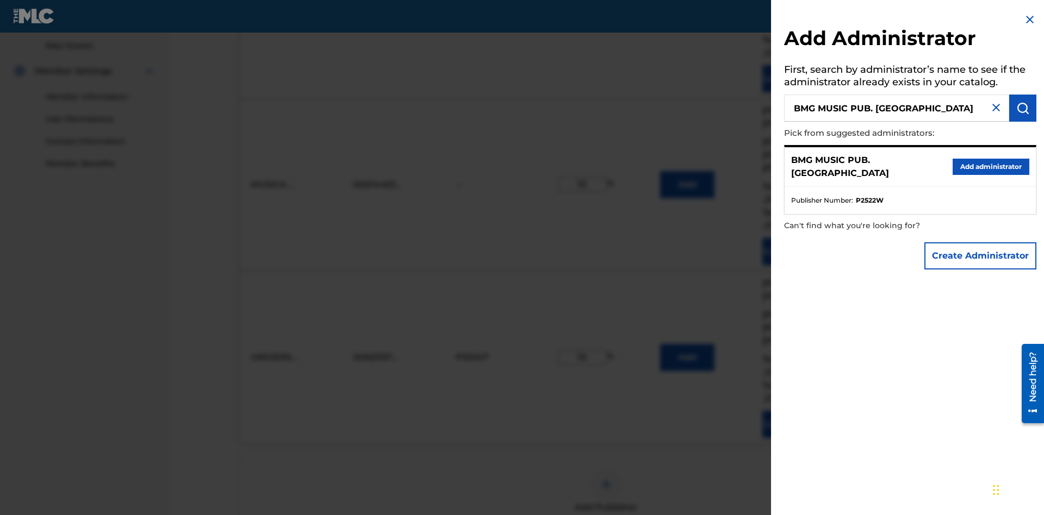
click at [981, 256] on button "Create Administrator" at bounding box center [980, 255] width 112 height 27
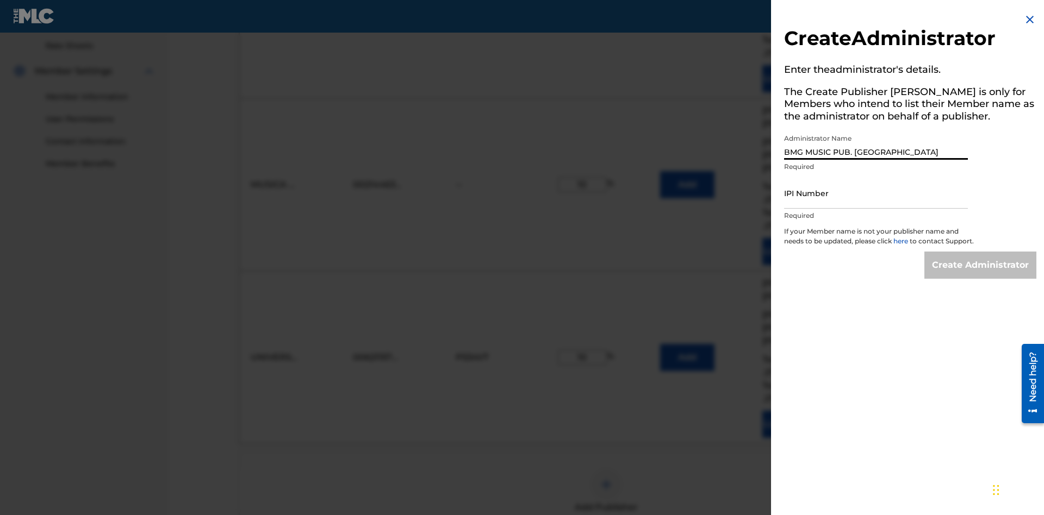
click at [876, 193] on input "IPI Number" at bounding box center [876, 193] width 184 height 31
click at [981, 275] on input "Create Administrator" at bounding box center [980, 265] width 112 height 27
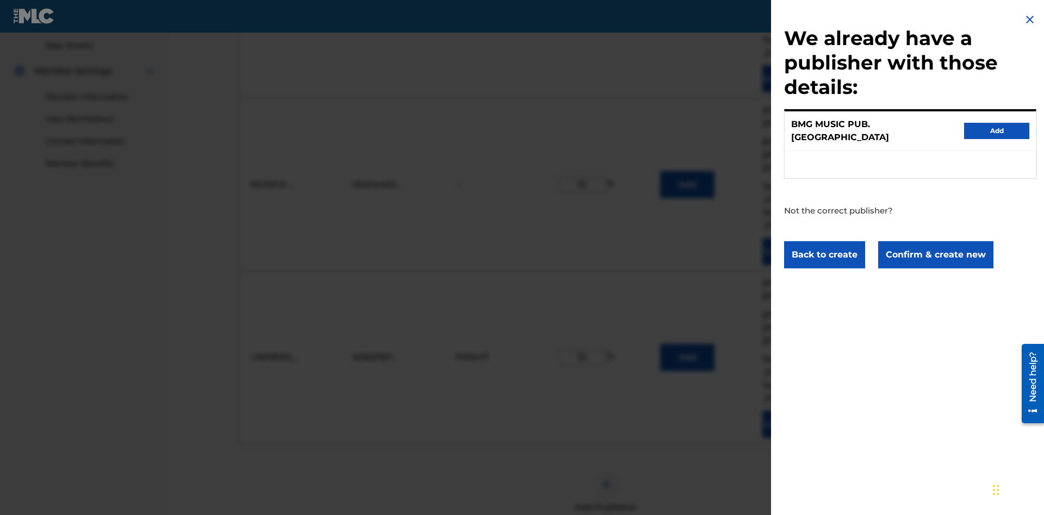
click at [935, 245] on button "Confirm & create new" at bounding box center [935, 254] width 115 height 27
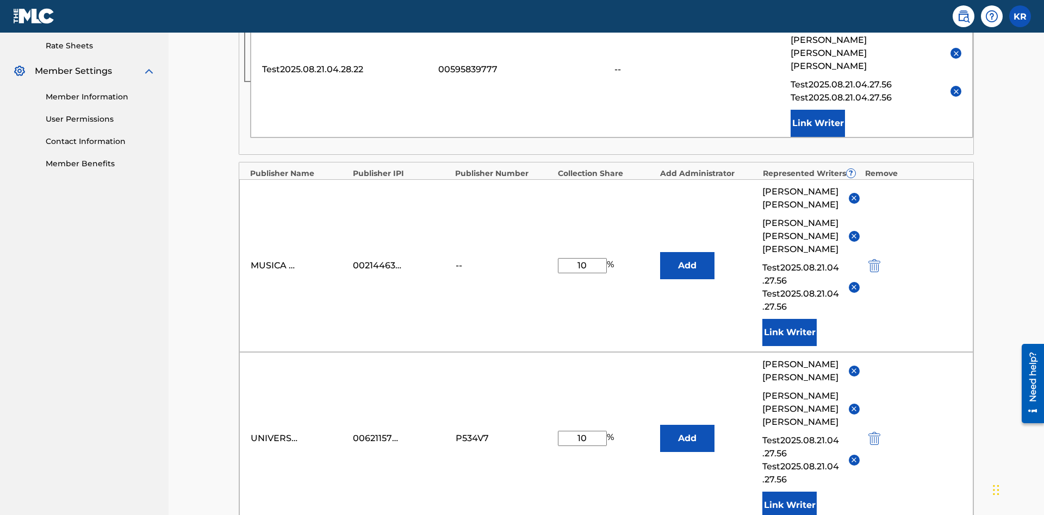
type input "10"
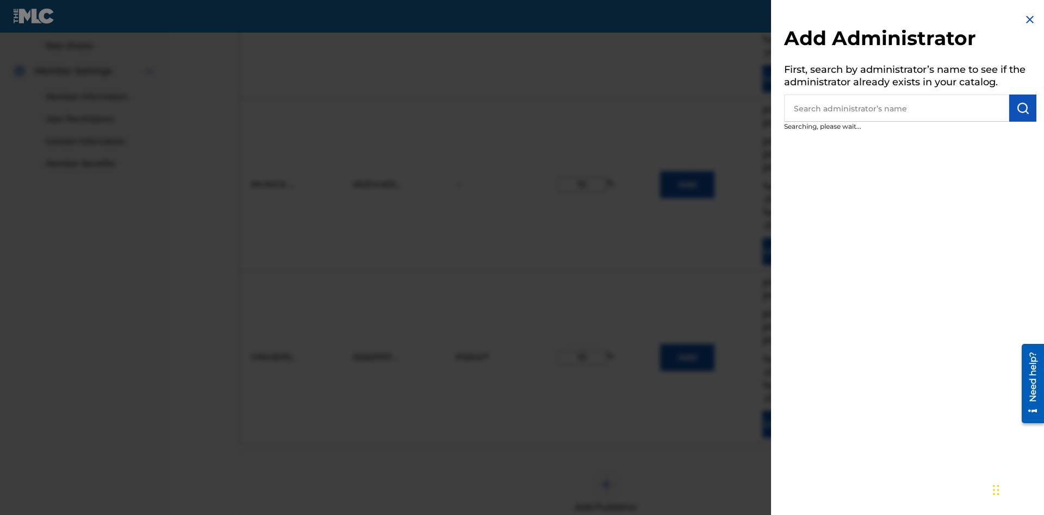
click at [896, 108] on input "text" at bounding box center [896, 108] width 225 height 27
type input "Test2025.08.21.04.30.48"
click at [1023, 108] on img "submit" at bounding box center [1022, 108] width 13 height 13
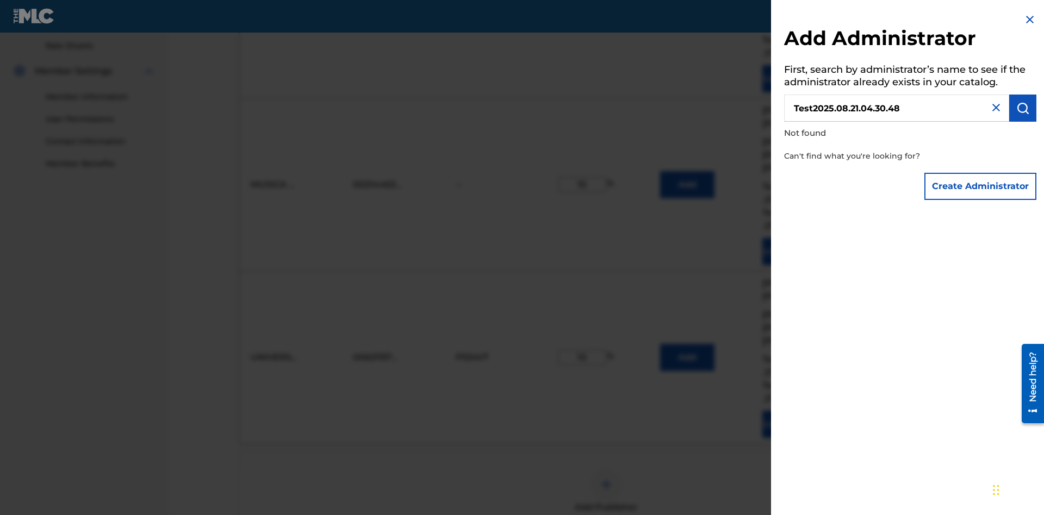
click at [981, 186] on button "Create Administrator" at bounding box center [980, 186] width 112 height 27
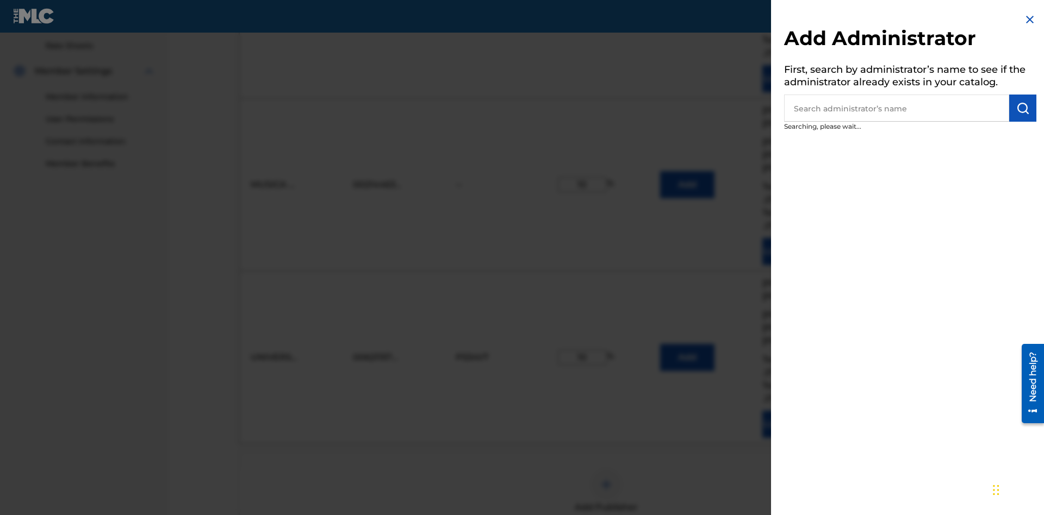
click at [896, 108] on input "text" at bounding box center [896, 108] width 225 height 27
type input "[GEOGRAPHIC_DATA]"
click at [1023, 108] on img "submit" at bounding box center [1022, 108] width 13 height 13
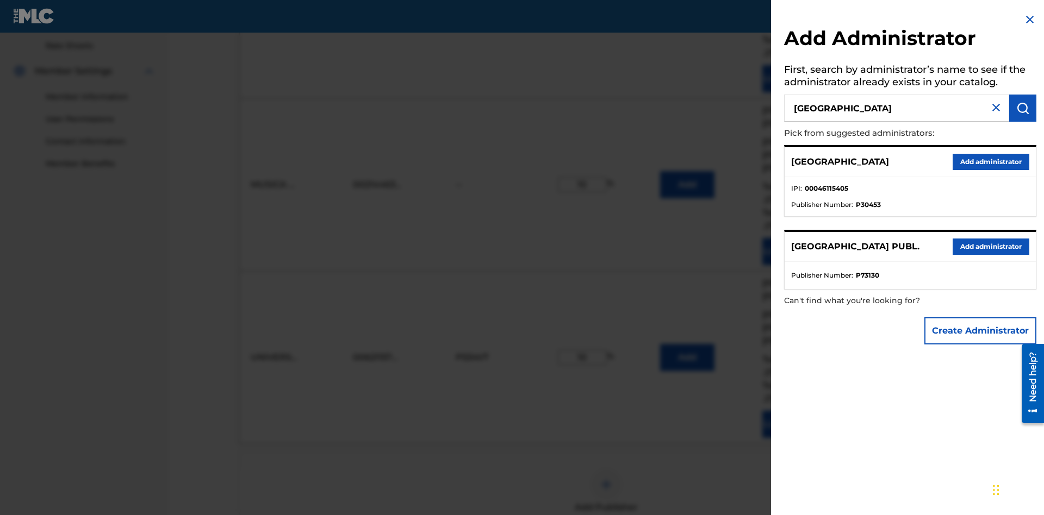
click at [990, 161] on button "Add administrator" at bounding box center [990, 162] width 77 height 16
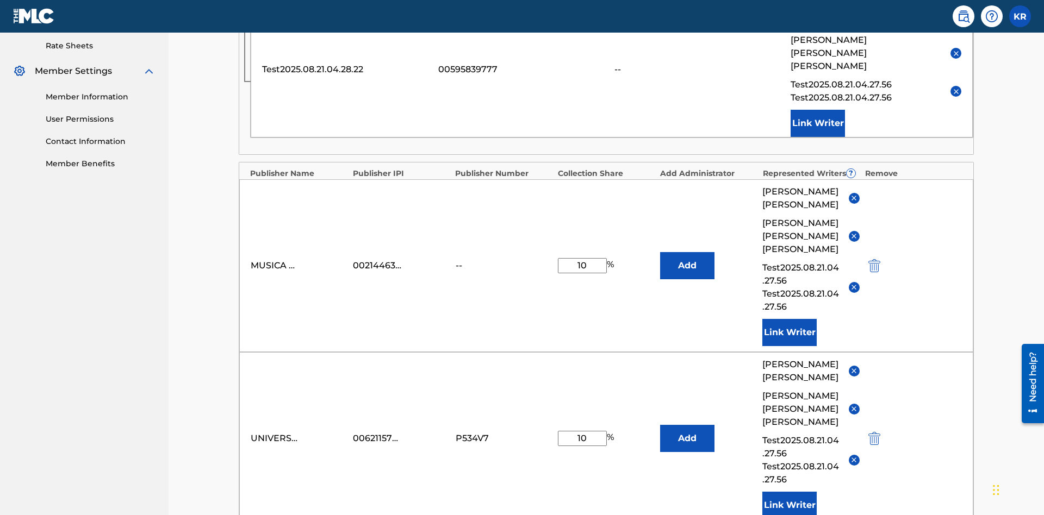
type input "10"
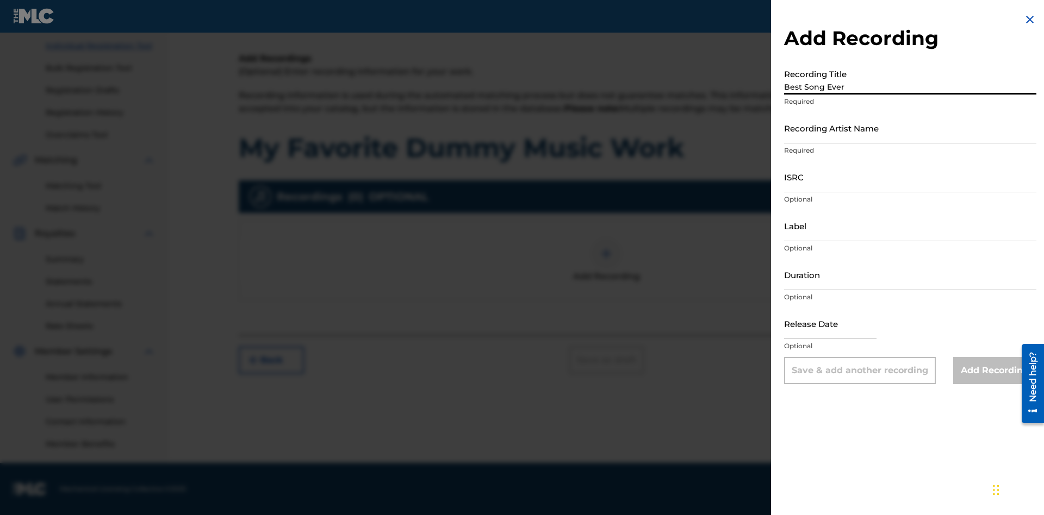
click at [910, 128] on input "Recording Artist Name" at bounding box center [910, 128] width 252 height 31
click at [910, 177] on input "ISRC" at bounding box center [910, 176] width 252 height 31
click at [910, 226] on input "Label" at bounding box center [910, 225] width 252 height 31
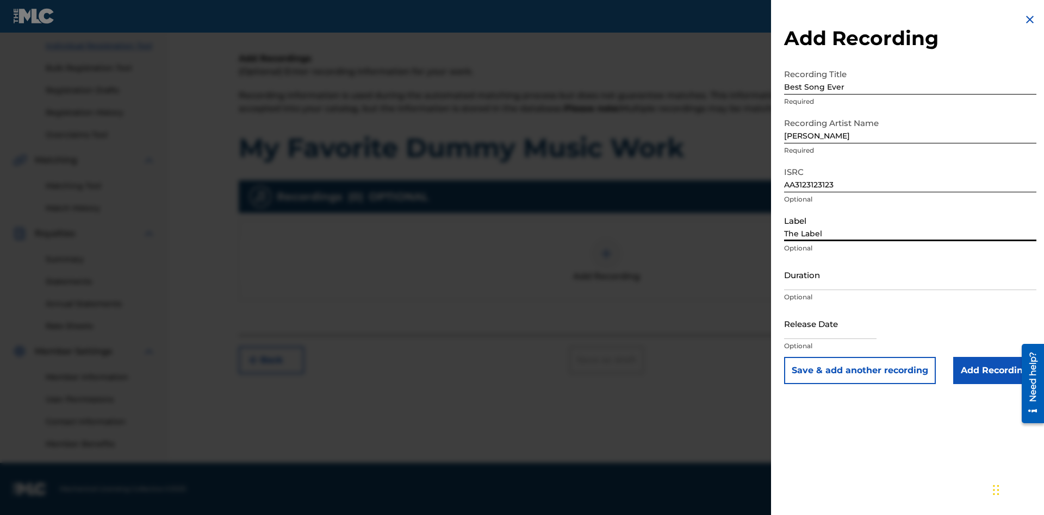
click at [910, 275] on input "Duration" at bounding box center [910, 274] width 252 height 31
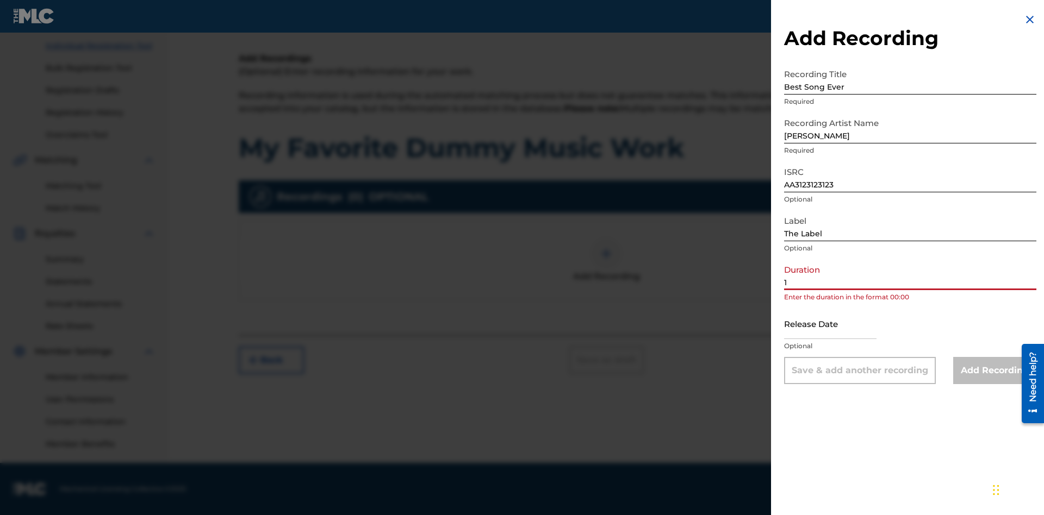
click at [910, 275] on input "1" at bounding box center [910, 274] width 252 height 31
click at [839, 325] on input "text" at bounding box center [830, 323] width 92 height 31
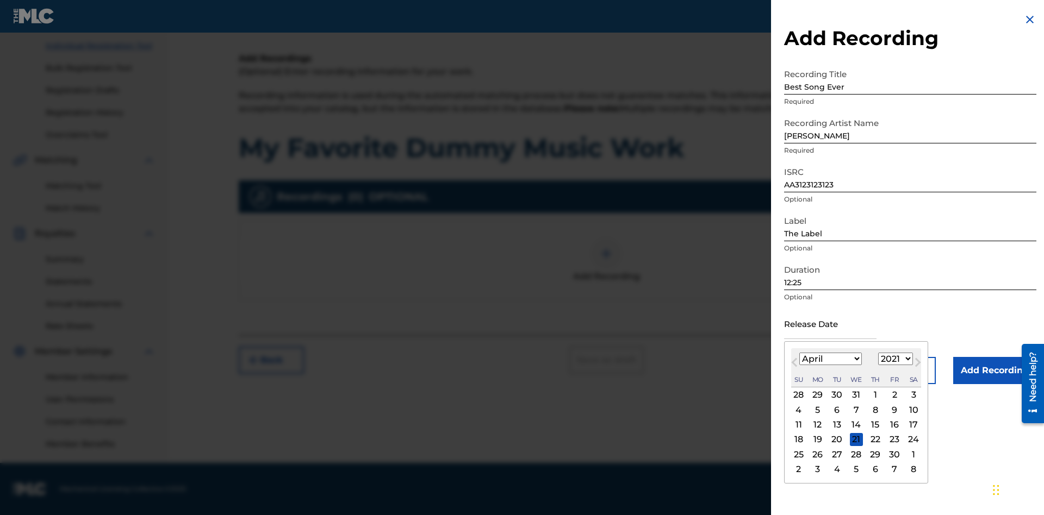
click at [874, 395] on div "1" at bounding box center [875, 395] width 13 height 13
click at [994, 371] on input "Add Recording" at bounding box center [994, 370] width 83 height 27
click at [606, 270] on div at bounding box center [606, 254] width 33 height 33
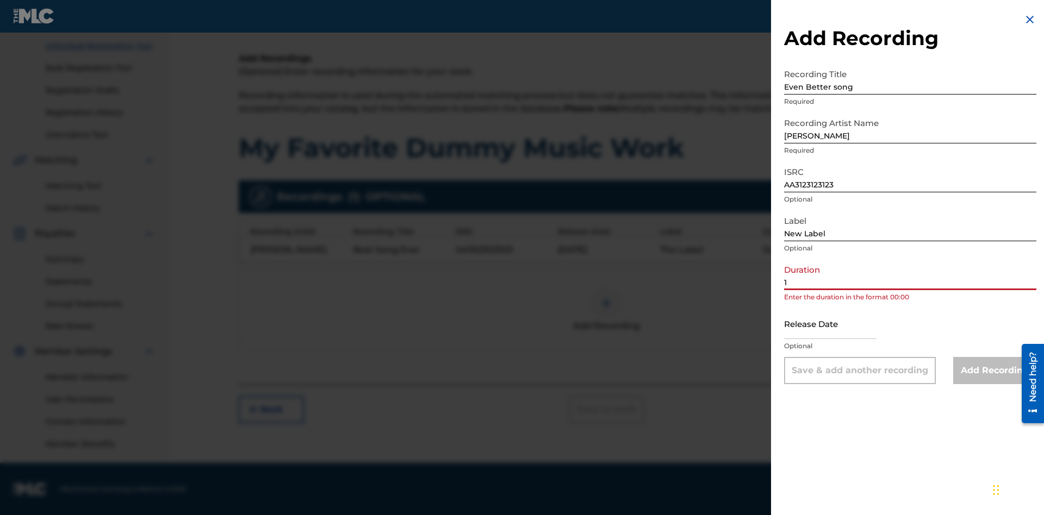
click at [910, 275] on input "1" at bounding box center [910, 274] width 252 height 31
click at [839, 325] on input "text" at bounding box center [830, 323] width 92 height 31
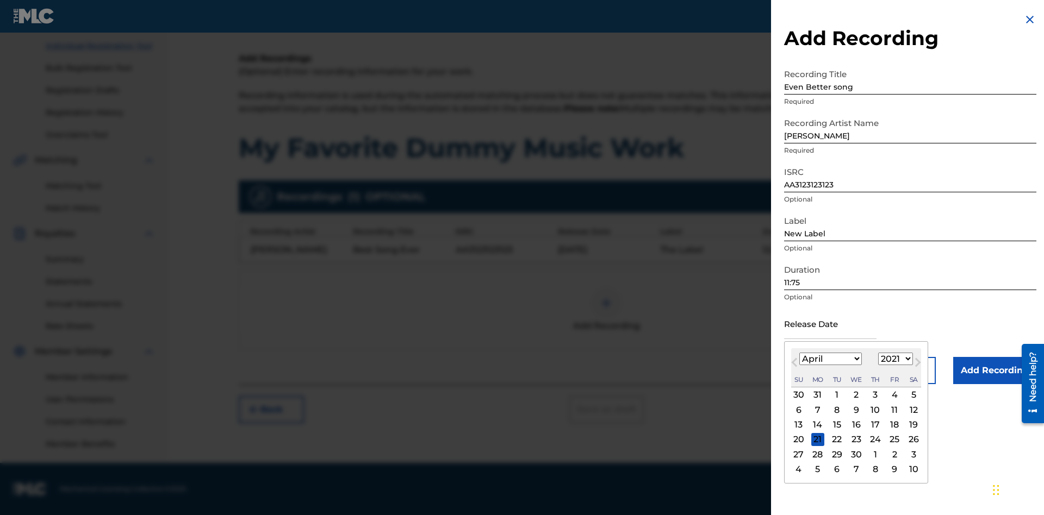
click at [894, 359] on select "1900 1901 1902 1903 1904 1905 1906 1907 1908 1909 1910 1911 1912 1913 1914 1915…" at bounding box center [895, 359] width 35 height 13
click at [994, 371] on input "Add Recording" at bounding box center [994, 370] width 83 height 27
click at [606, 310] on div at bounding box center [606, 303] width 33 height 33
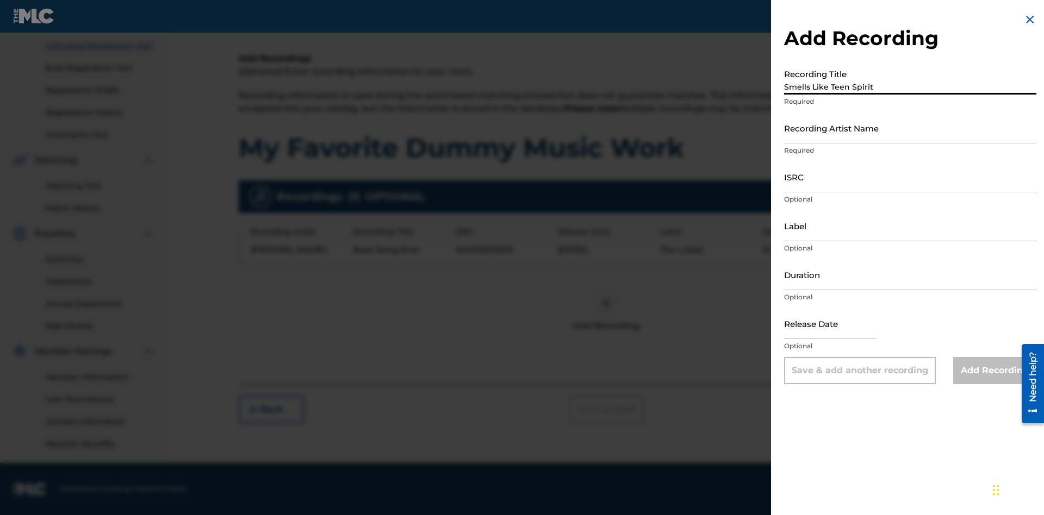
click at [910, 128] on input "Recording Artist Name" at bounding box center [910, 128] width 252 height 31
click at [910, 177] on input "ISRC" at bounding box center [910, 176] width 252 height 31
click at [910, 226] on input "Label" at bounding box center [910, 225] width 252 height 31
click at [910, 275] on input "Duration" at bounding box center [910, 274] width 252 height 31
click at [910, 275] on input "1" at bounding box center [910, 274] width 252 height 31
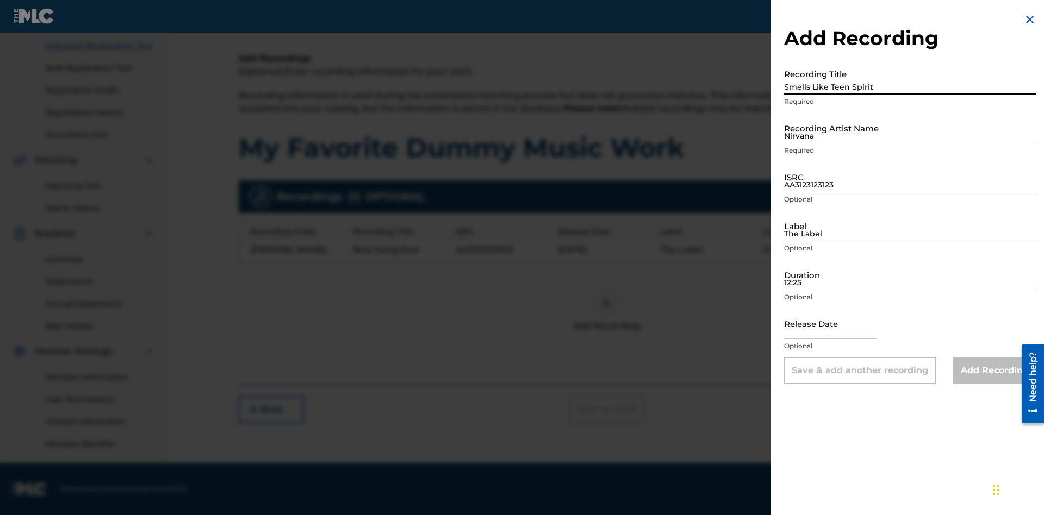
click at [839, 325] on input "text" at bounding box center [830, 323] width 92 height 31
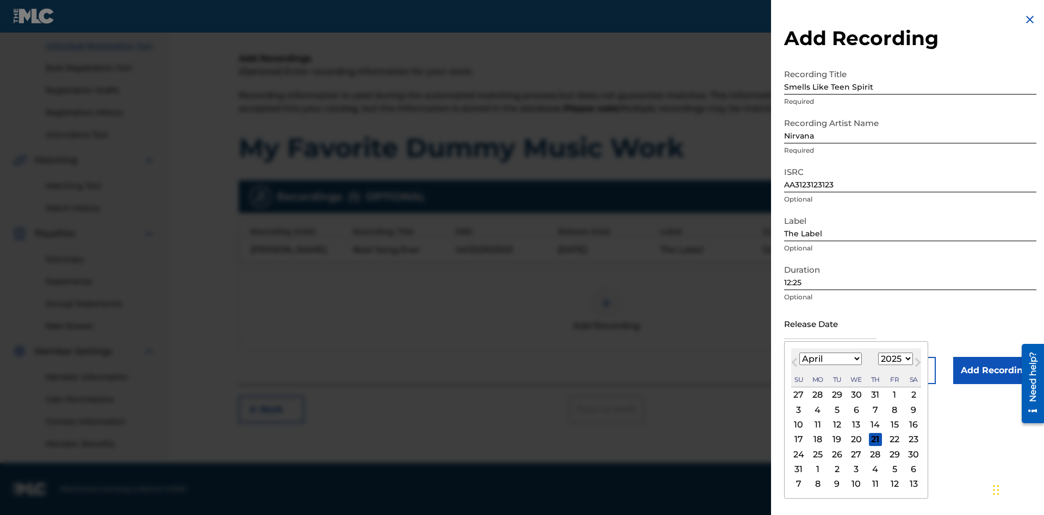
click at [894, 359] on select "1900 1901 1902 1903 1904 1905 1906 1907 1908 1909 1910 1911 1912 1913 1914 1915…" at bounding box center [895, 359] width 35 height 13
click at [994, 371] on input "Add Recording" at bounding box center [994, 370] width 83 height 27
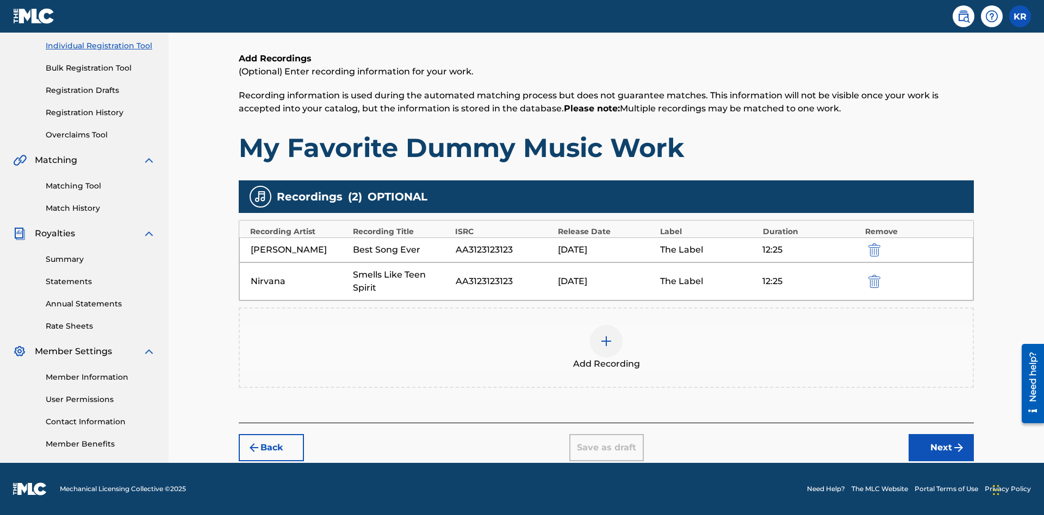
click at [941, 448] on button "Next" at bounding box center [940, 447] width 65 height 27
